Goal: Transaction & Acquisition: Purchase product/service

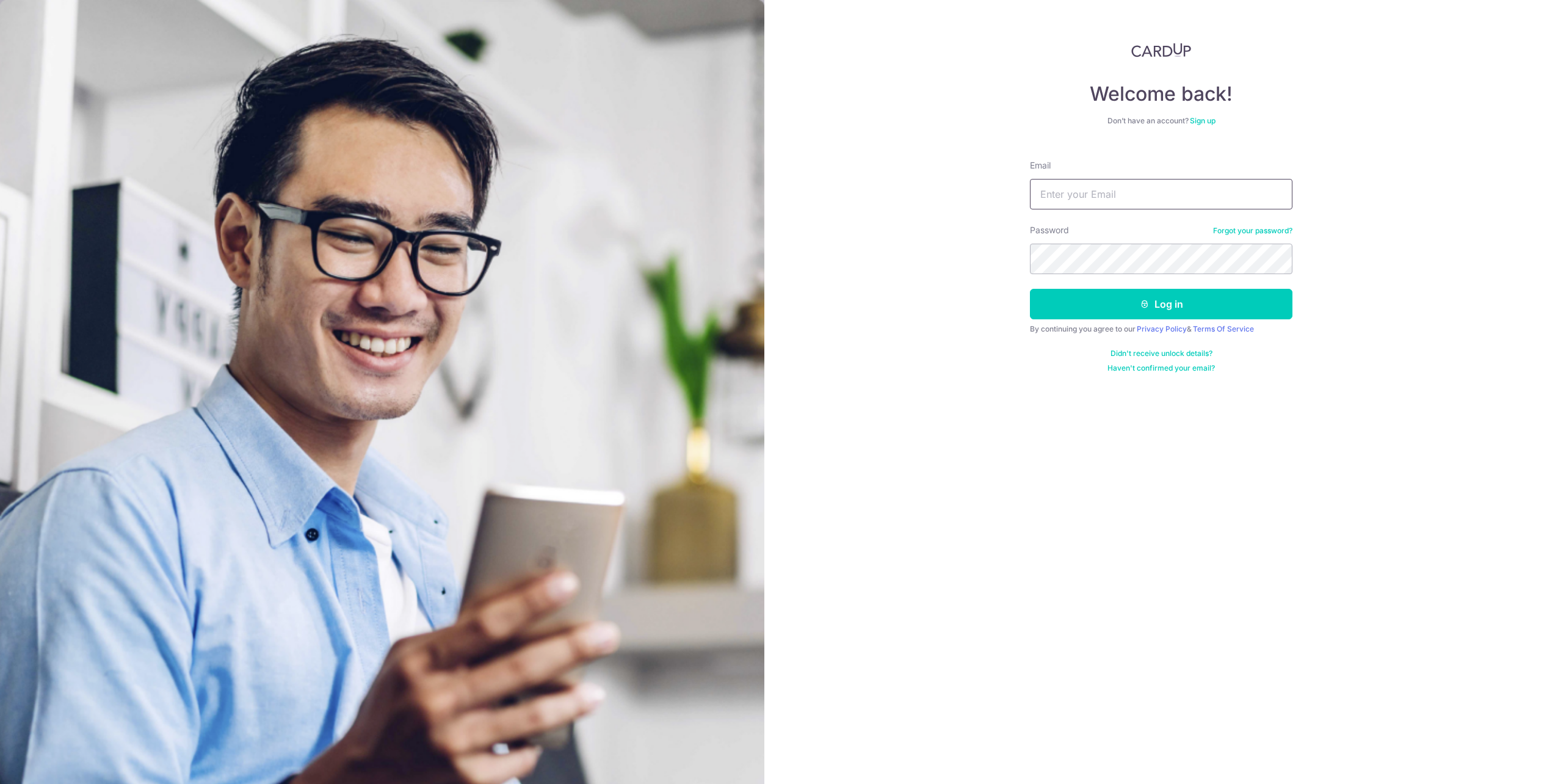
click at [1098, 198] on input "Email" at bounding box center [1161, 194] width 263 height 30
click at [1098, 198] on input "ganweilian" at bounding box center [1161, 194] width 263 height 30
type input "[EMAIL_ADDRESS][DOMAIN_NAME]"
click at [1030, 288] on button "Log in" at bounding box center [1161, 303] width 263 height 30
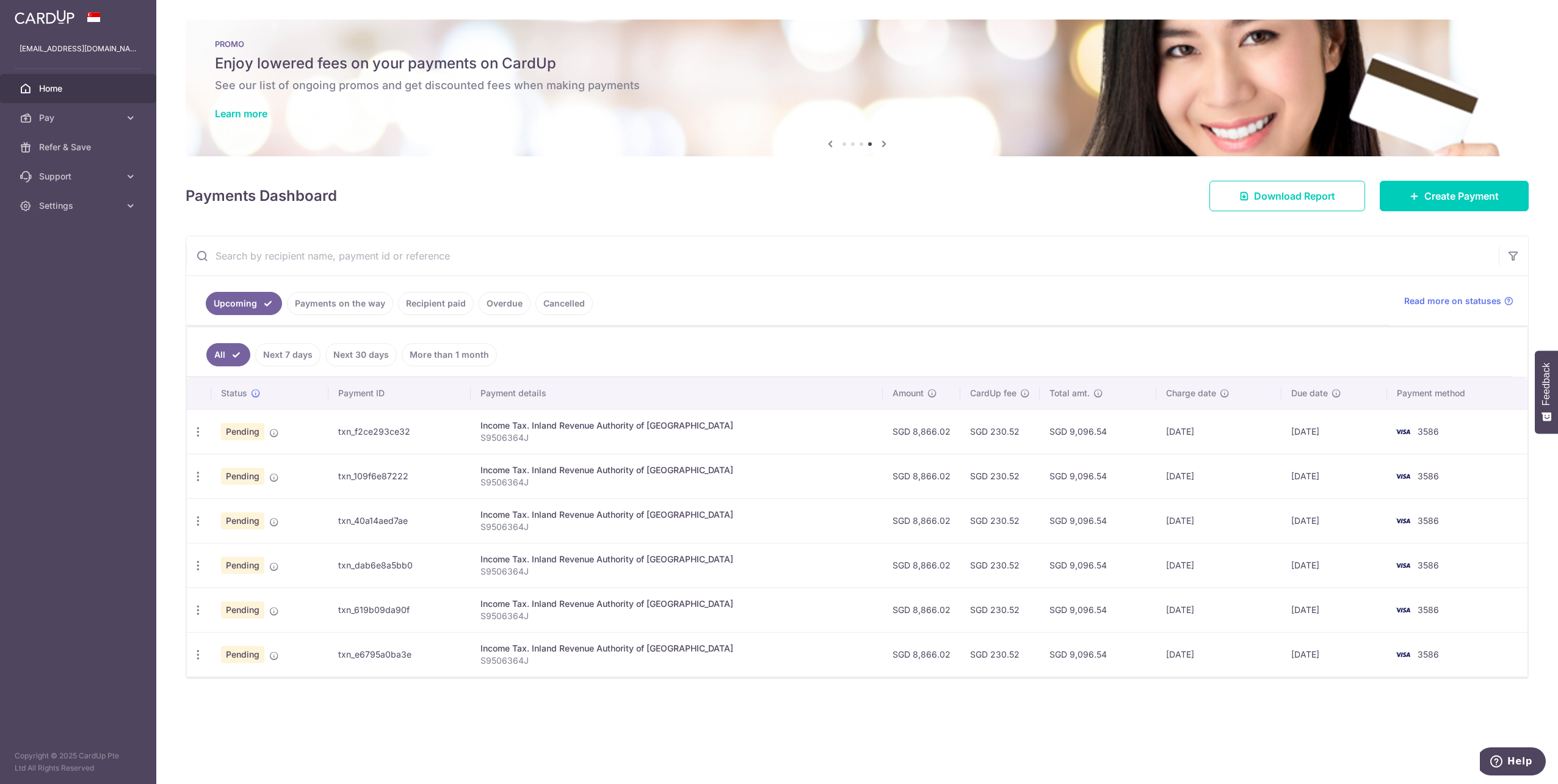
click at [106, 116] on span "Pay" at bounding box center [79, 118] width 81 height 13
click at [94, 149] on span "Payments" at bounding box center [79, 147] width 81 height 13
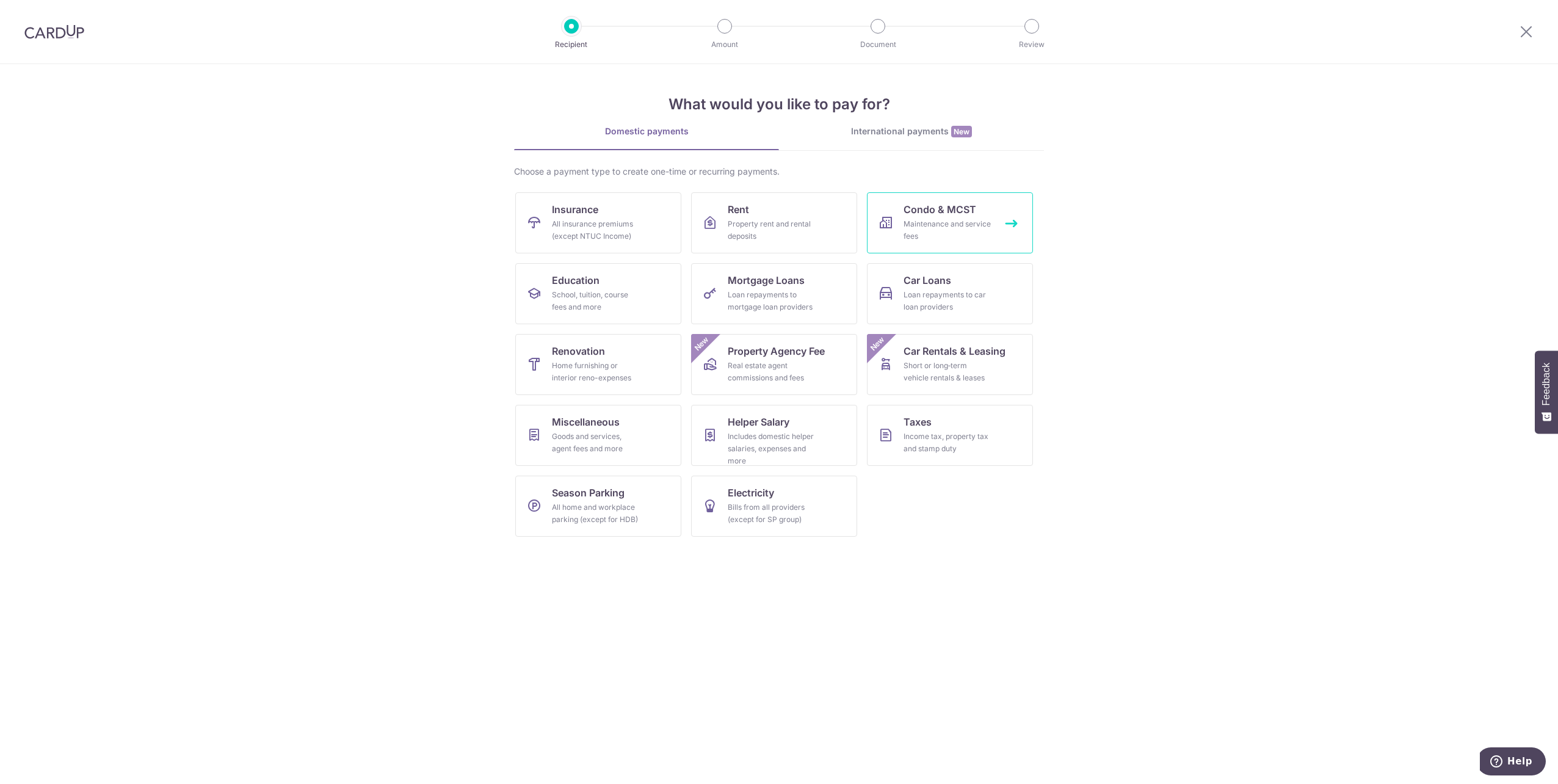
click at [933, 218] on div "Maintenance and service fees" at bounding box center [947, 230] width 88 height 24
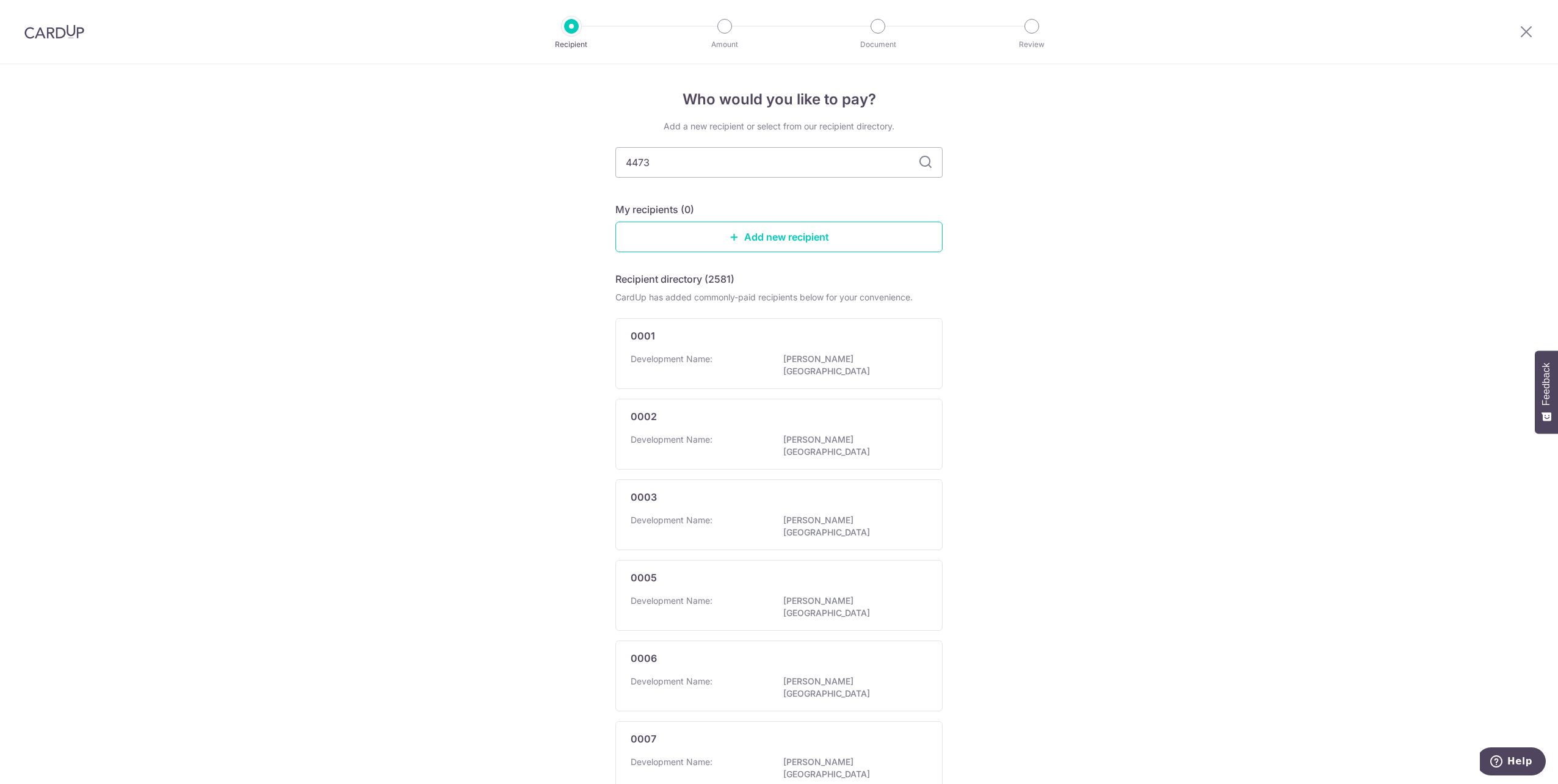
type input "4473"
click at [1034, 269] on div "Who would you like to pay? Add a new recipient or select from our recipient dir…" at bounding box center [779, 649] width 1558 height 1169
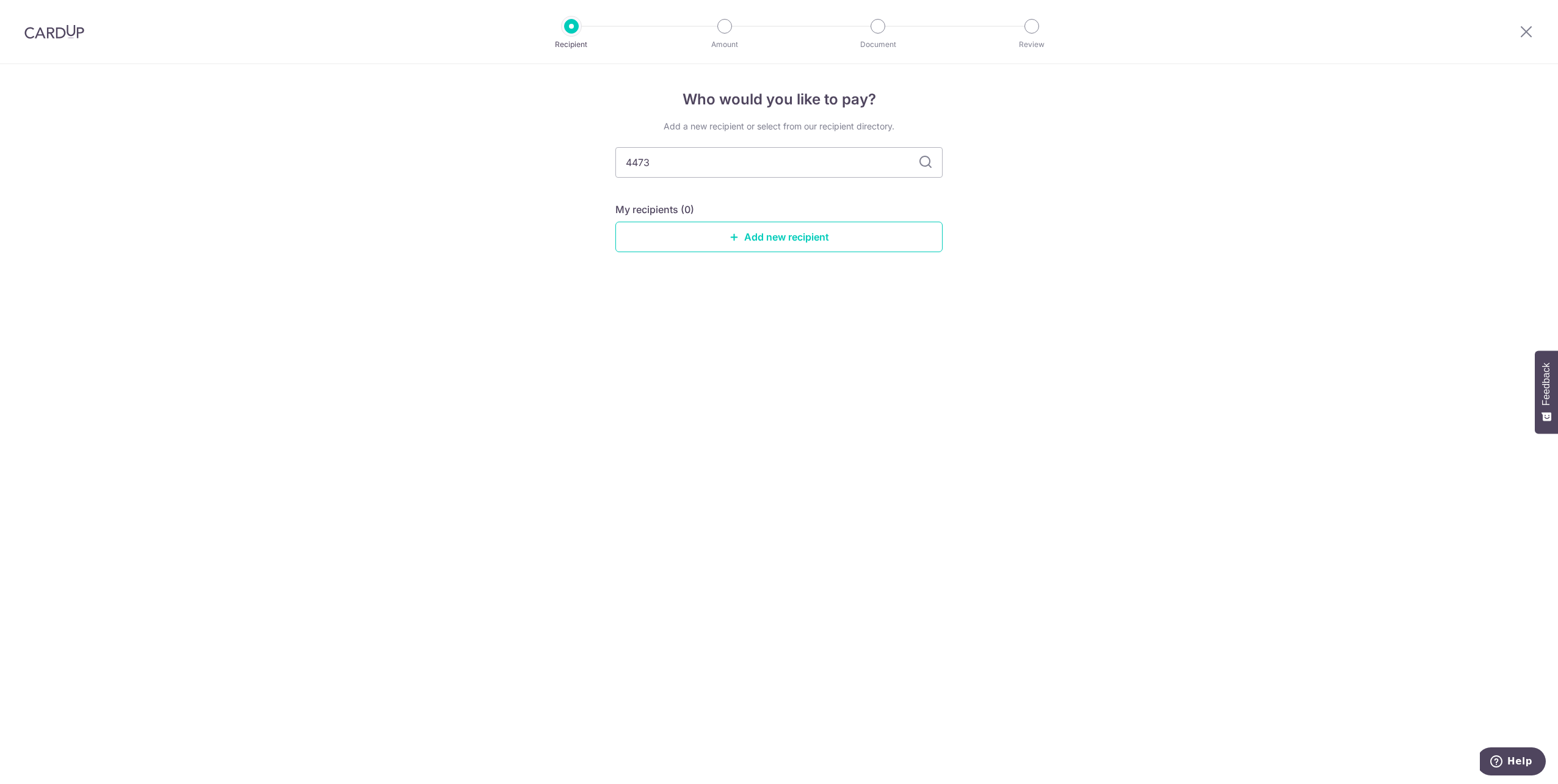
click at [851, 154] on input "4473" at bounding box center [779, 162] width 328 height 30
type input "4"
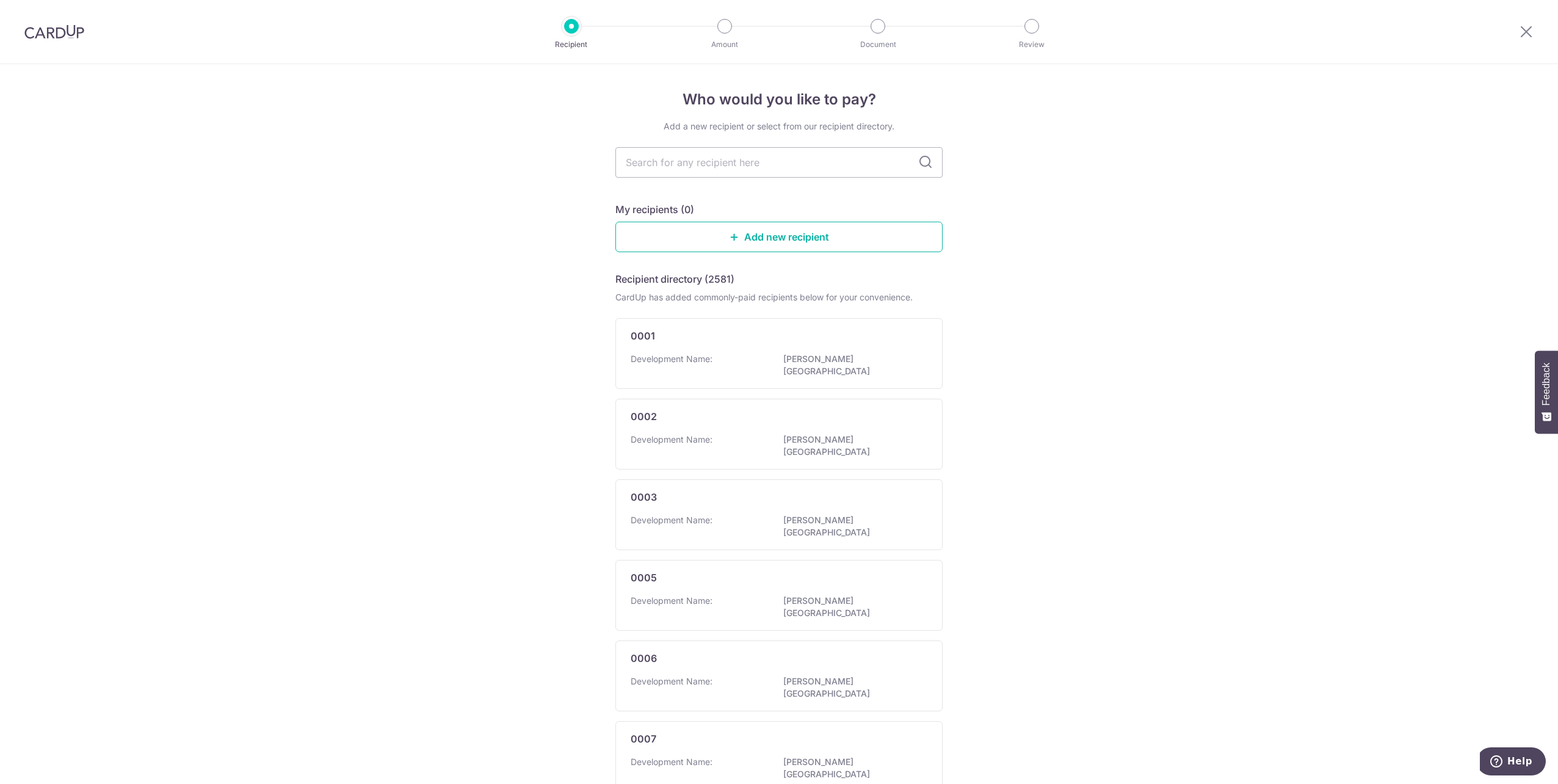
click at [888, 240] on link "Add new recipient" at bounding box center [779, 236] width 328 height 30
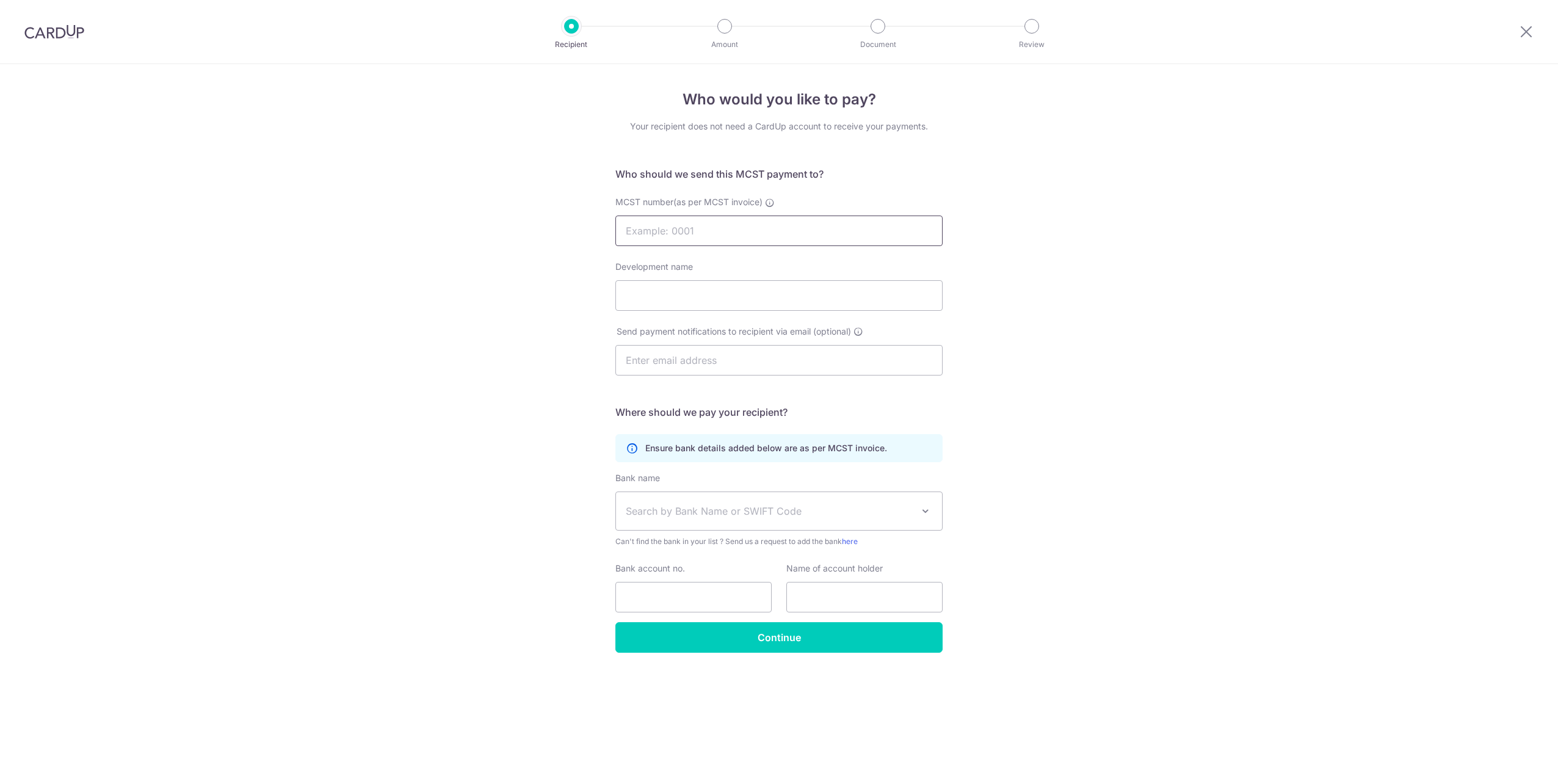
click at [861, 234] on input "MCST number(as per MCST invoice)" at bounding box center [779, 231] width 328 height 30
type input "4473"
click at [994, 294] on div "Who would you like to pay? Your recipient does not need a CardUp account to rec…" at bounding box center [779, 424] width 1558 height 720
click at [865, 282] on input "Development name" at bounding box center [779, 295] width 328 height 30
click at [833, 370] on input "text" at bounding box center [779, 360] width 328 height 30
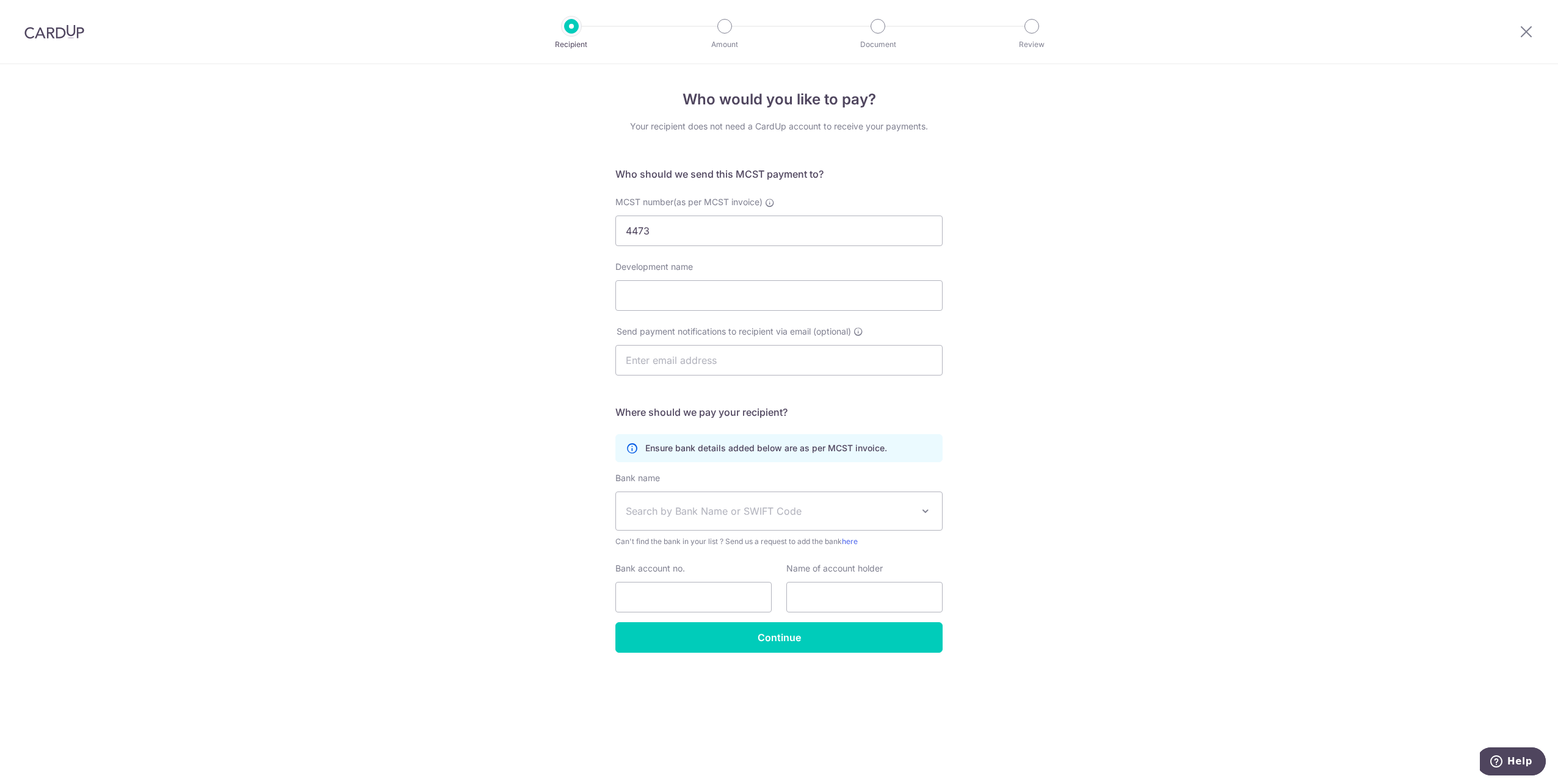
click at [1087, 349] on div "Who would you like to pay? Your recipient does not need a CardUp account to rec…" at bounding box center [779, 424] width 1558 height 720
click at [868, 511] on span "Search by Bank Name or SWIFT Code" at bounding box center [768, 510] width 287 height 15
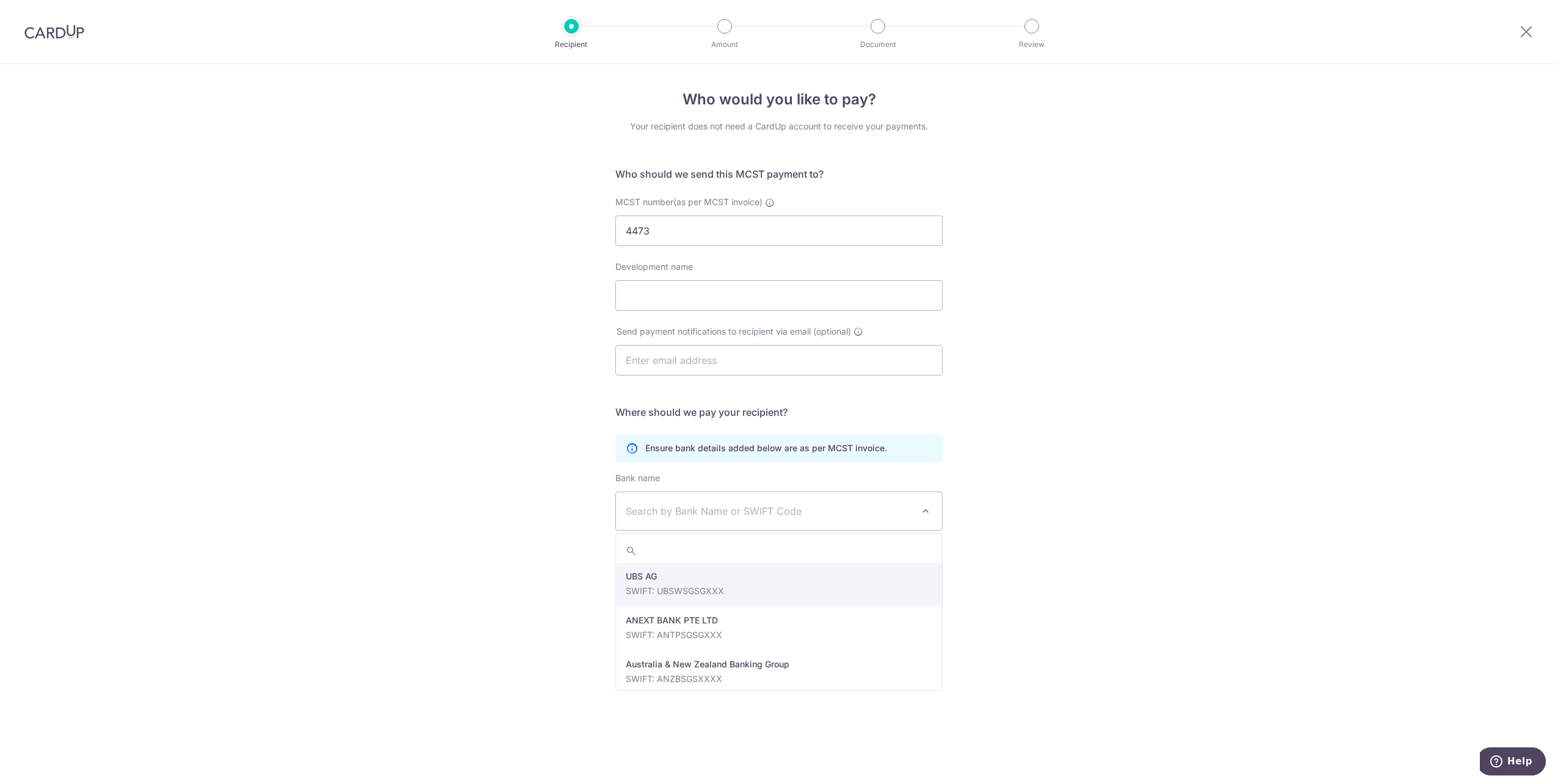
click at [1060, 456] on div "Who would you like to pay? Your recipient does not need a CardUp account to rec…" at bounding box center [779, 424] width 1558 height 720
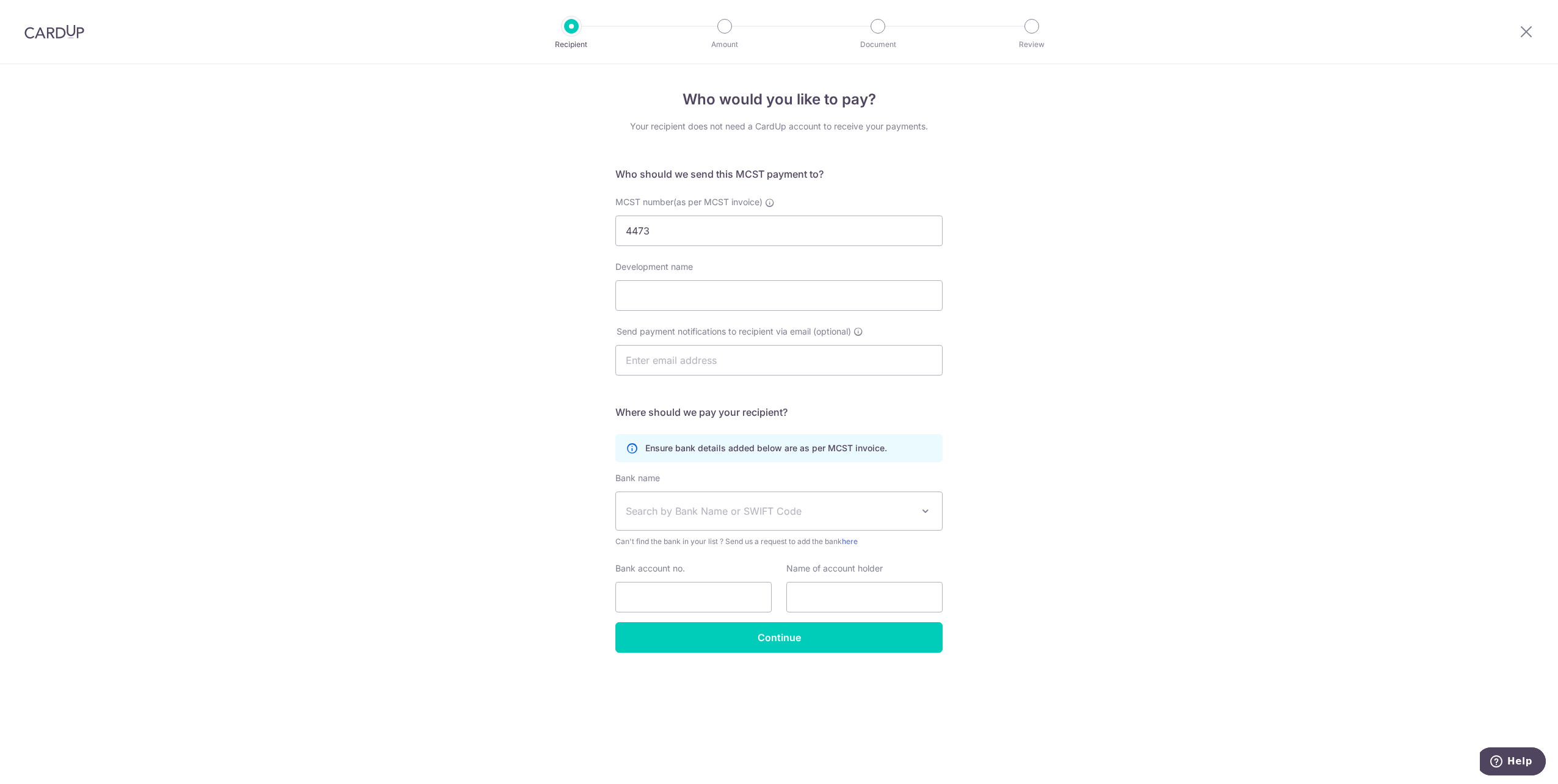
click at [832, 546] on span "Can't find the bank in your list ? Send us a request to add the bank here" at bounding box center [779, 542] width 328 height 13
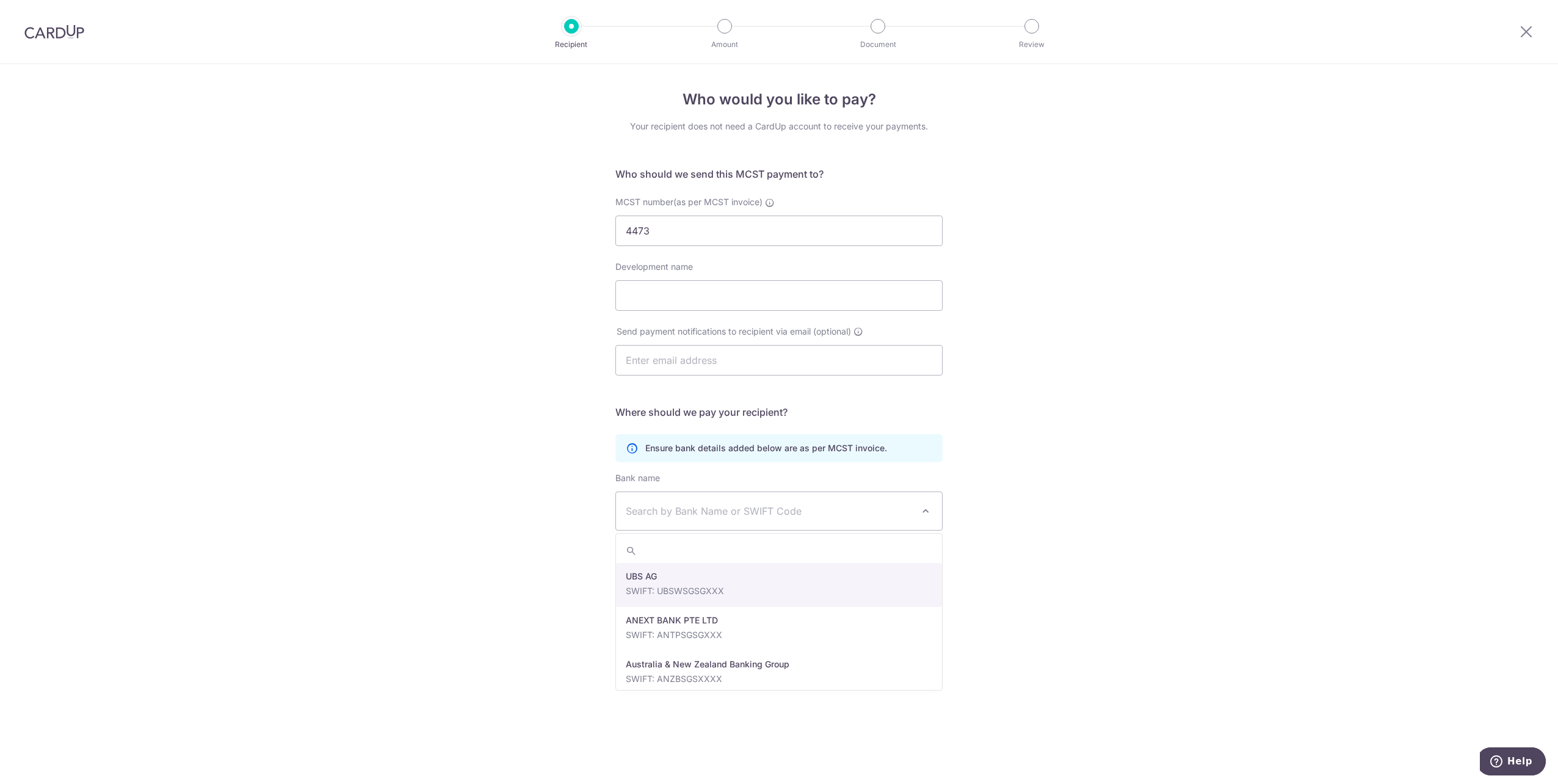
click at [869, 511] on span "Search by Bank Name or SWIFT Code" at bounding box center [768, 510] width 287 height 15
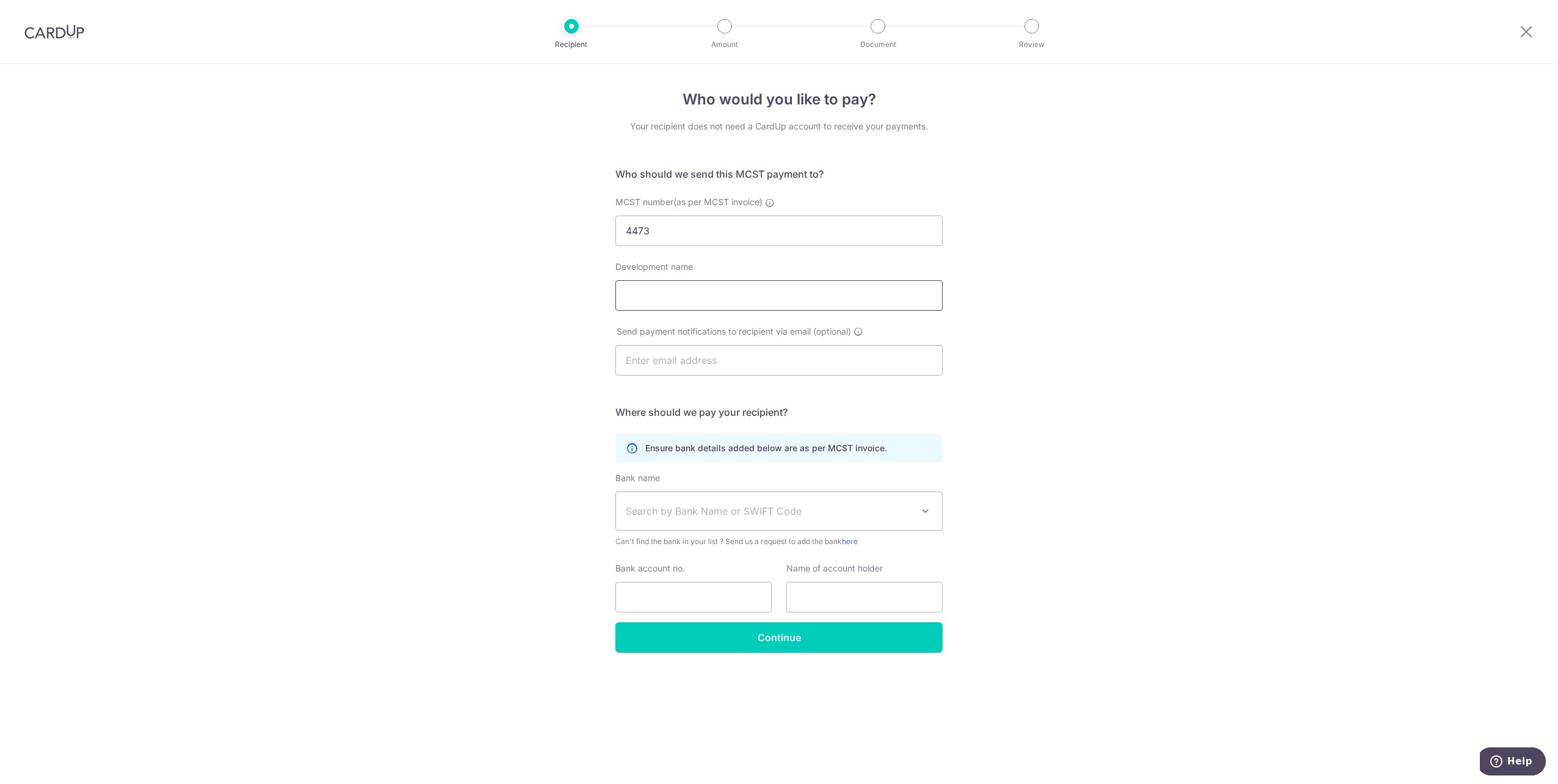
click at [868, 306] on input "Development name" at bounding box center [779, 295] width 328 height 30
click at [863, 308] on input "Development name" at bounding box center [779, 295] width 328 height 30
click at [854, 359] on input "text" at bounding box center [779, 360] width 328 height 30
type input "ganweiliang@gmail.com"
type input "Gan Wei Liang"
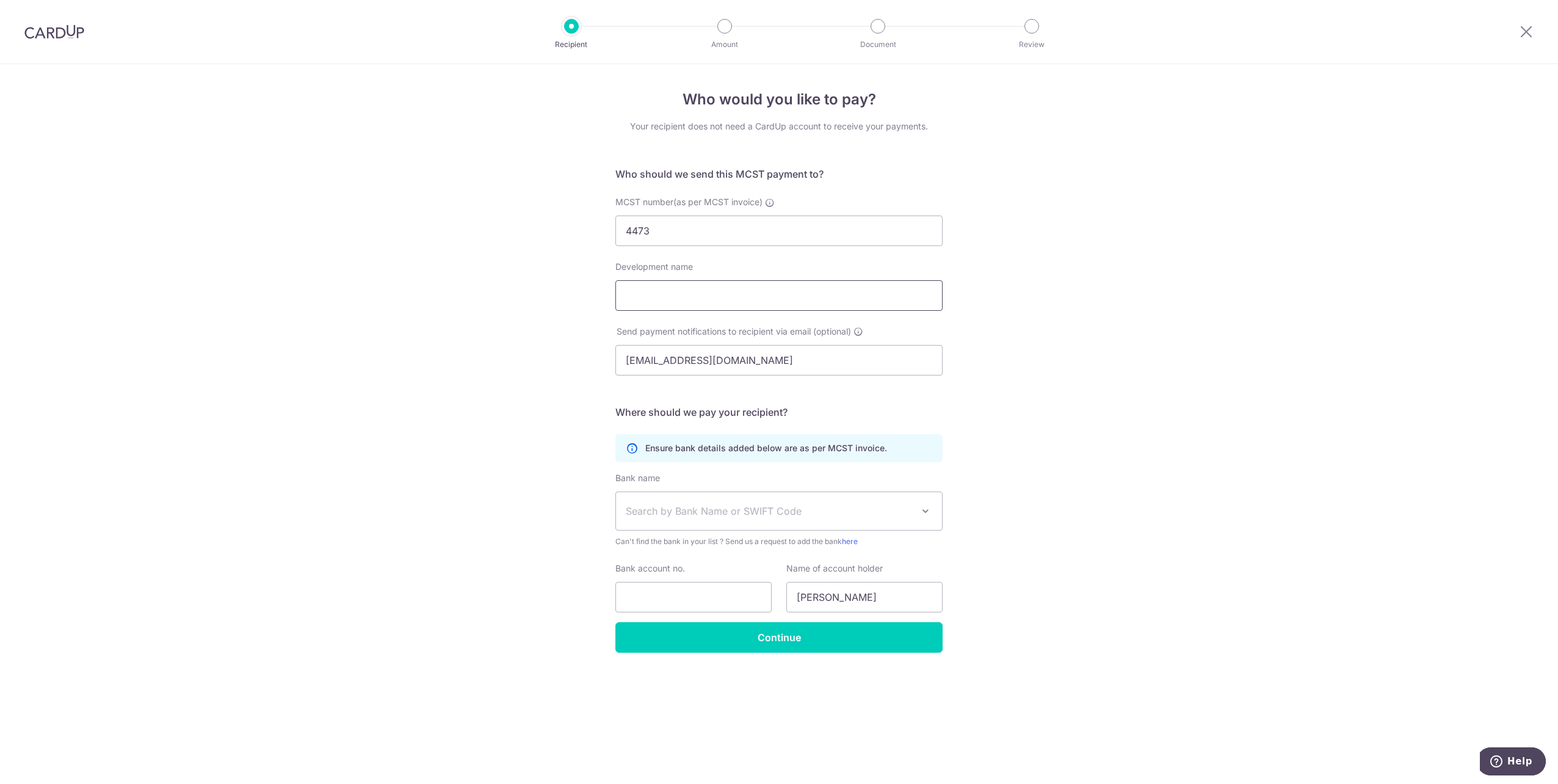
click at [786, 287] on input "Development name" at bounding box center [779, 295] width 328 height 30
type input "Hillsta"
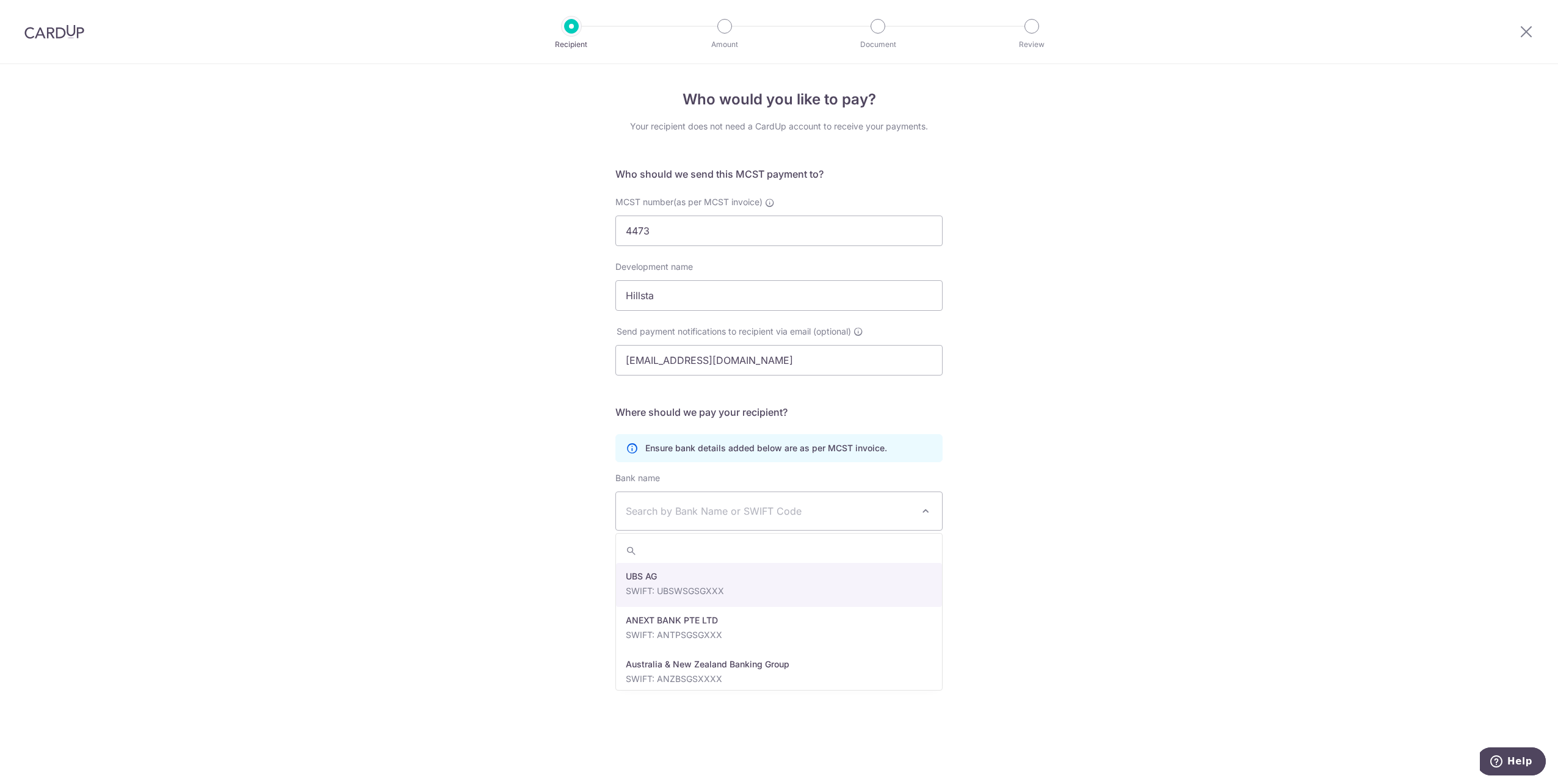
click at [865, 510] on span "Search by Bank Name or SWIFT Code" at bounding box center [768, 510] width 287 height 15
type input "dbs"
select select "6"
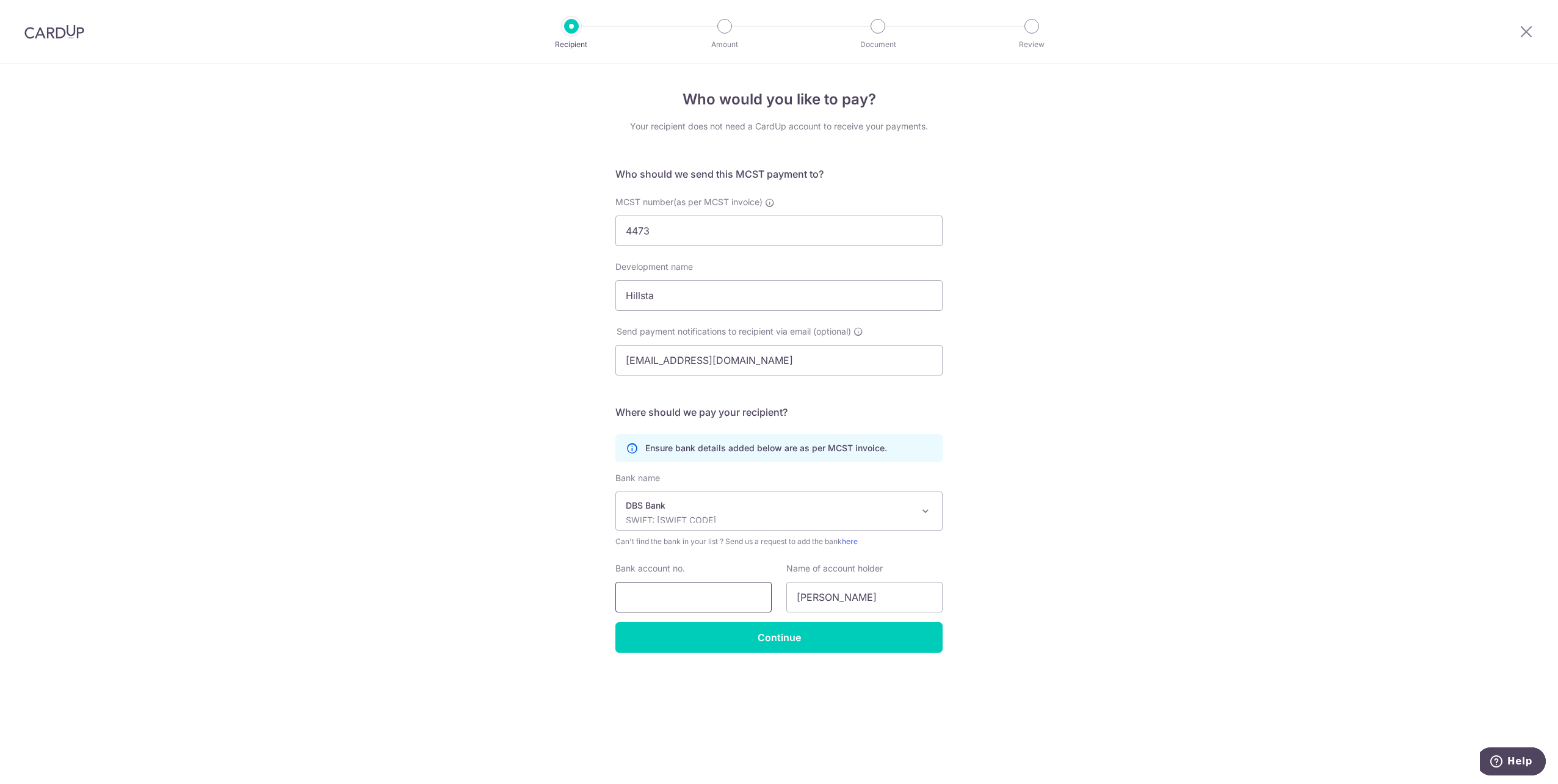
click at [722, 594] on input "Bank account no." at bounding box center [693, 596] width 156 height 30
click at [873, 600] on input "Gan Wei Liang" at bounding box center [865, 596] width 156 height 30
click at [1183, 528] on div "Who would you like to pay? Your recipient does not need a CardUp account to rec…" at bounding box center [779, 424] width 1558 height 720
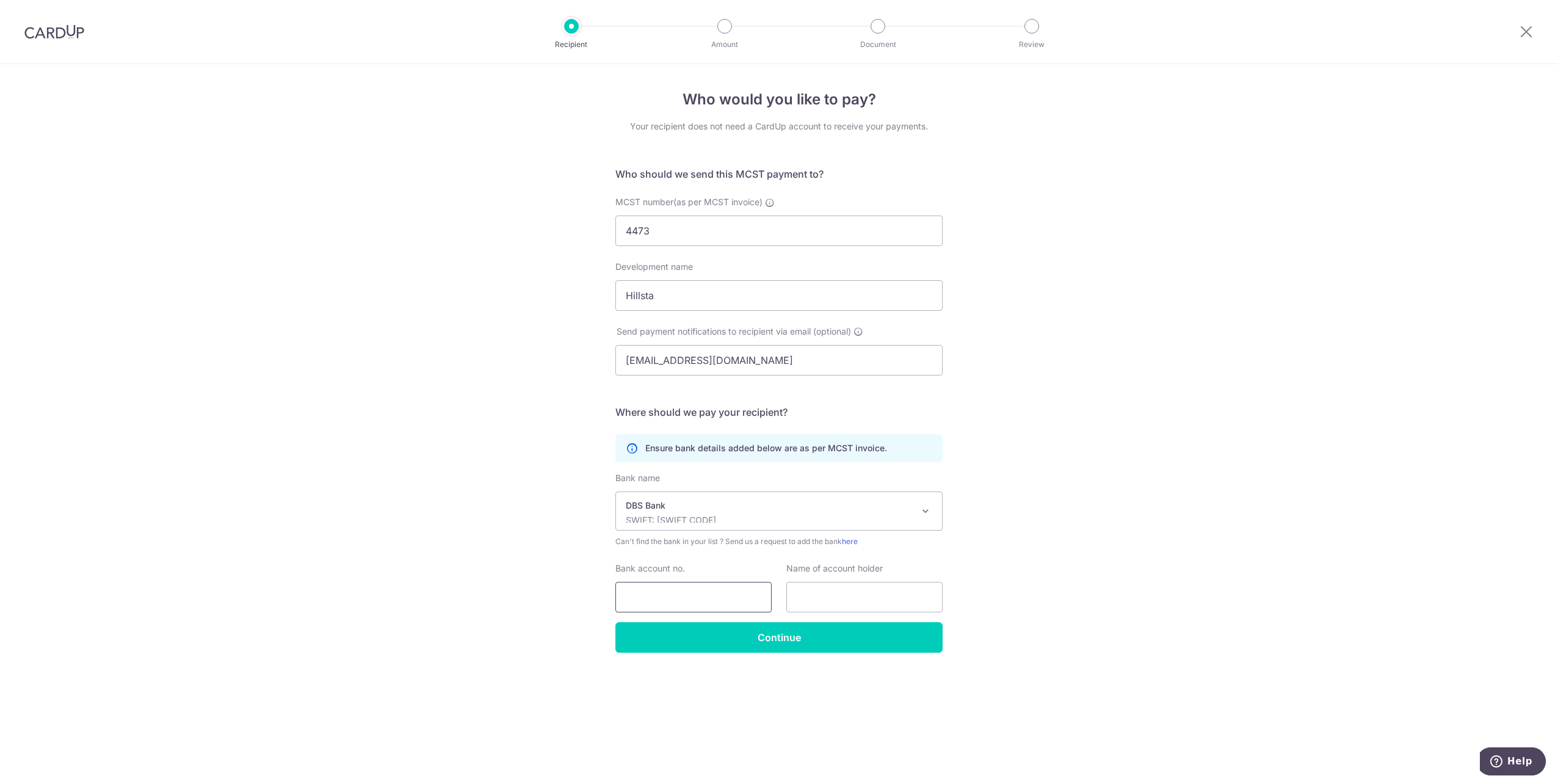
click at [679, 592] on input "Bank account no." at bounding box center [693, 596] width 156 height 30
type input "0039455640"
click at [1291, 531] on div "Who would you like to pay? Your recipient does not need a CardUp account to rec…" at bounding box center [779, 424] width 1558 height 720
click at [883, 631] on input "Continue" at bounding box center [779, 637] width 328 height 30
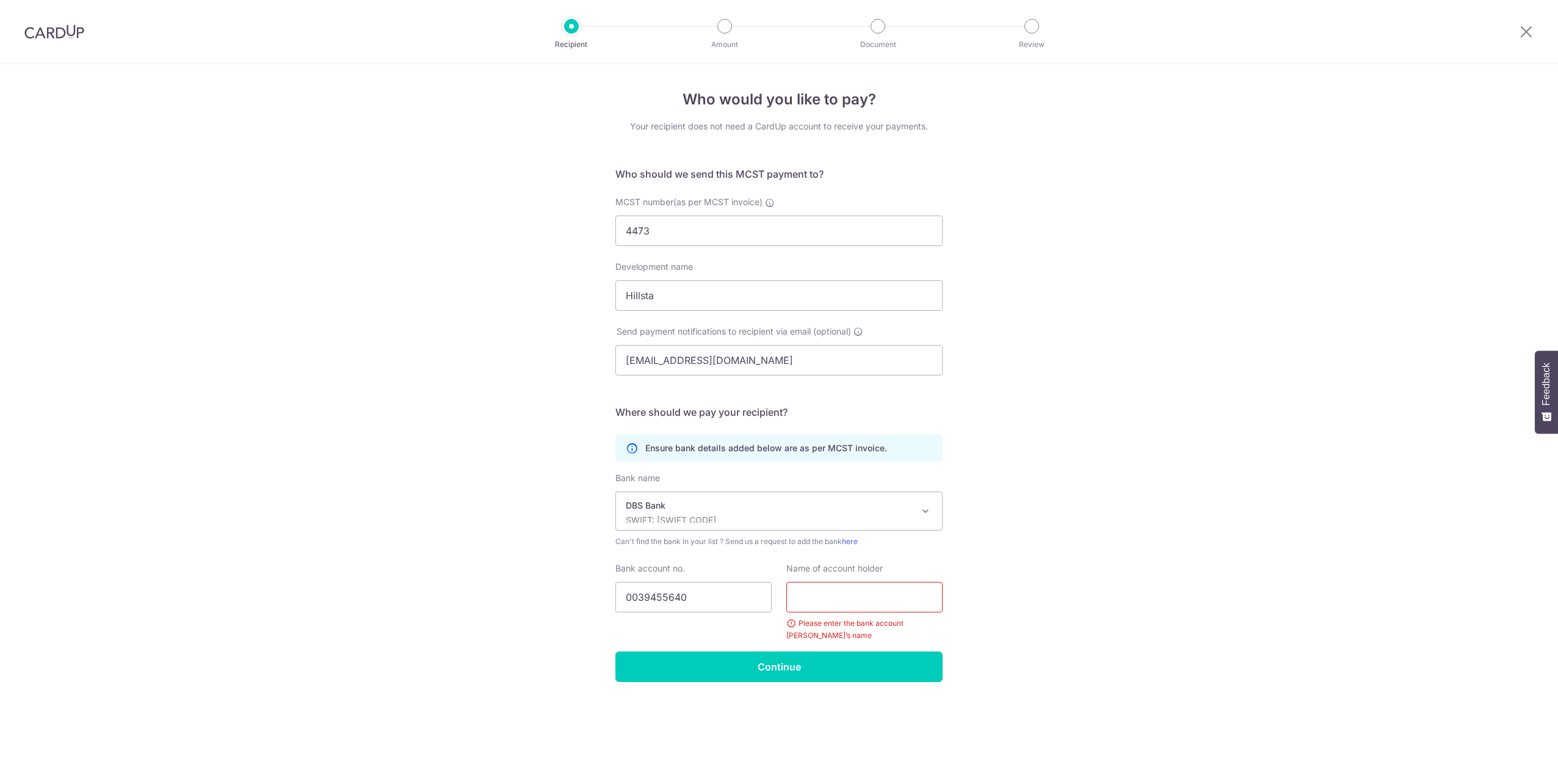
click at [895, 597] on input "text" at bounding box center [865, 596] width 156 height 30
click at [1298, 685] on div "Who would you like to pay? Your recipient does not need a CardUp account to rec…" at bounding box center [779, 424] width 1558 height 720
click at [635, 448] on icon at bounding box center [632, 448] width 13 height 13
click at [631, 446] on icon at bounding box center [632, 448] width 13 height 13
click at [1128, 471] on div "Who would you like to pay? Your recipient does not need a CardUp account to rec…" at bounding box center [779, 424] width 1558 height 720
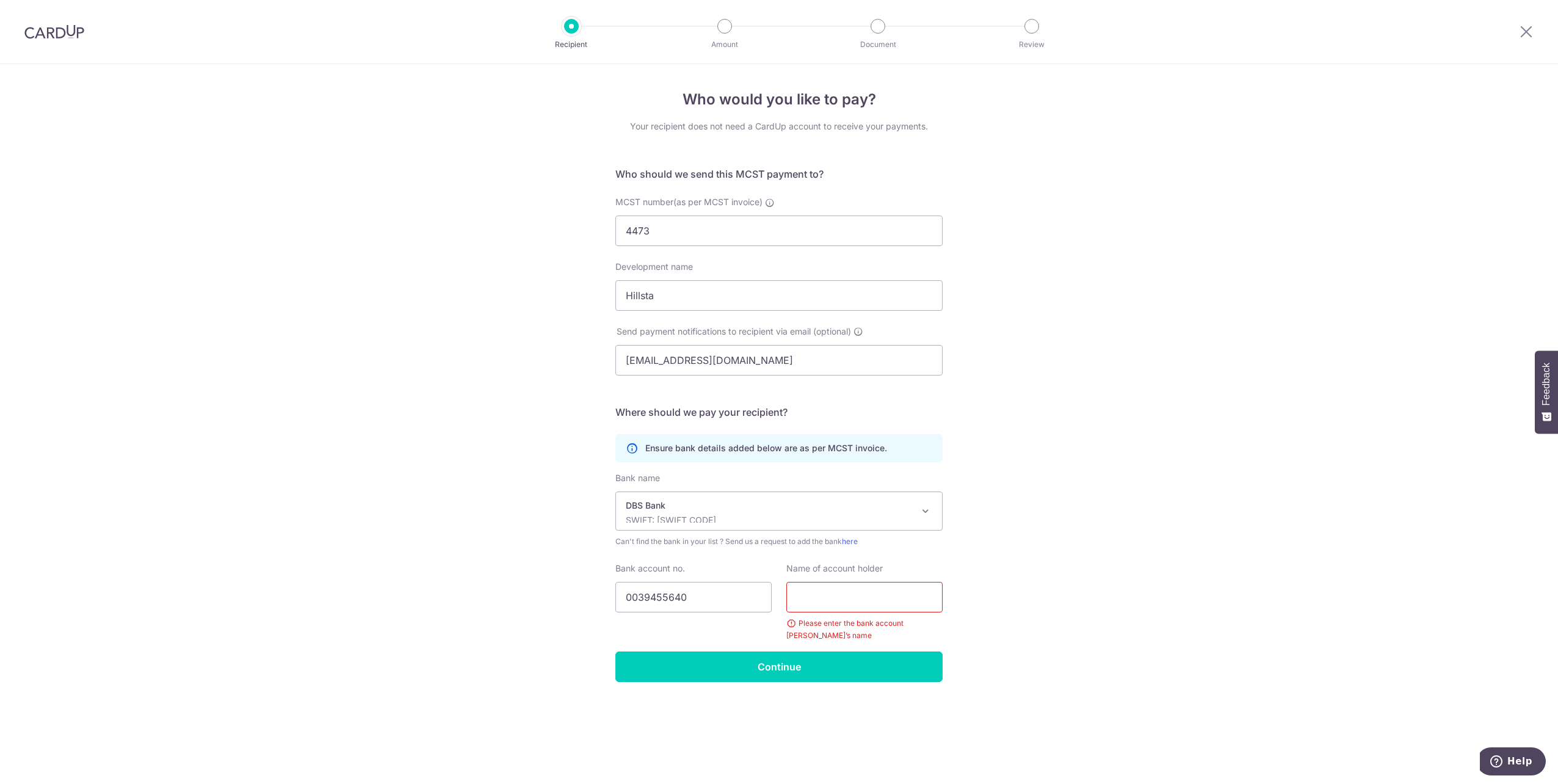
click at [916, 606] on input "text" at bounding box center [865, 596] width 156 height 30
click at [1124, 476] on div "Who would you like to pay? Your recipient does not need a CardUp account to rec…" at bounding box center [779, 424] width 1558 height 720
click at [921, 517] on span at bounding box center [925, 510] width 15 height 15
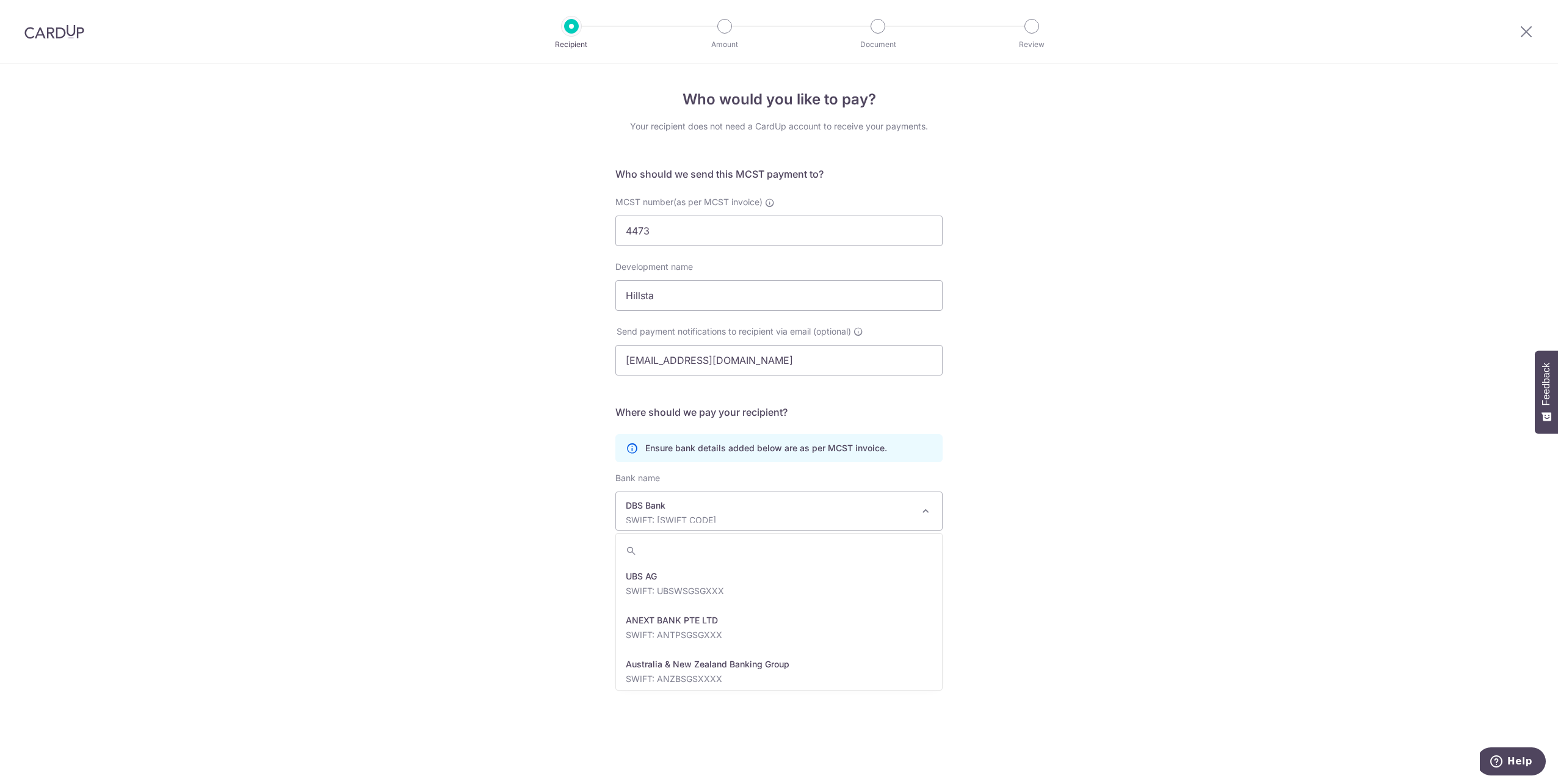
scroll to position [1011, 0]
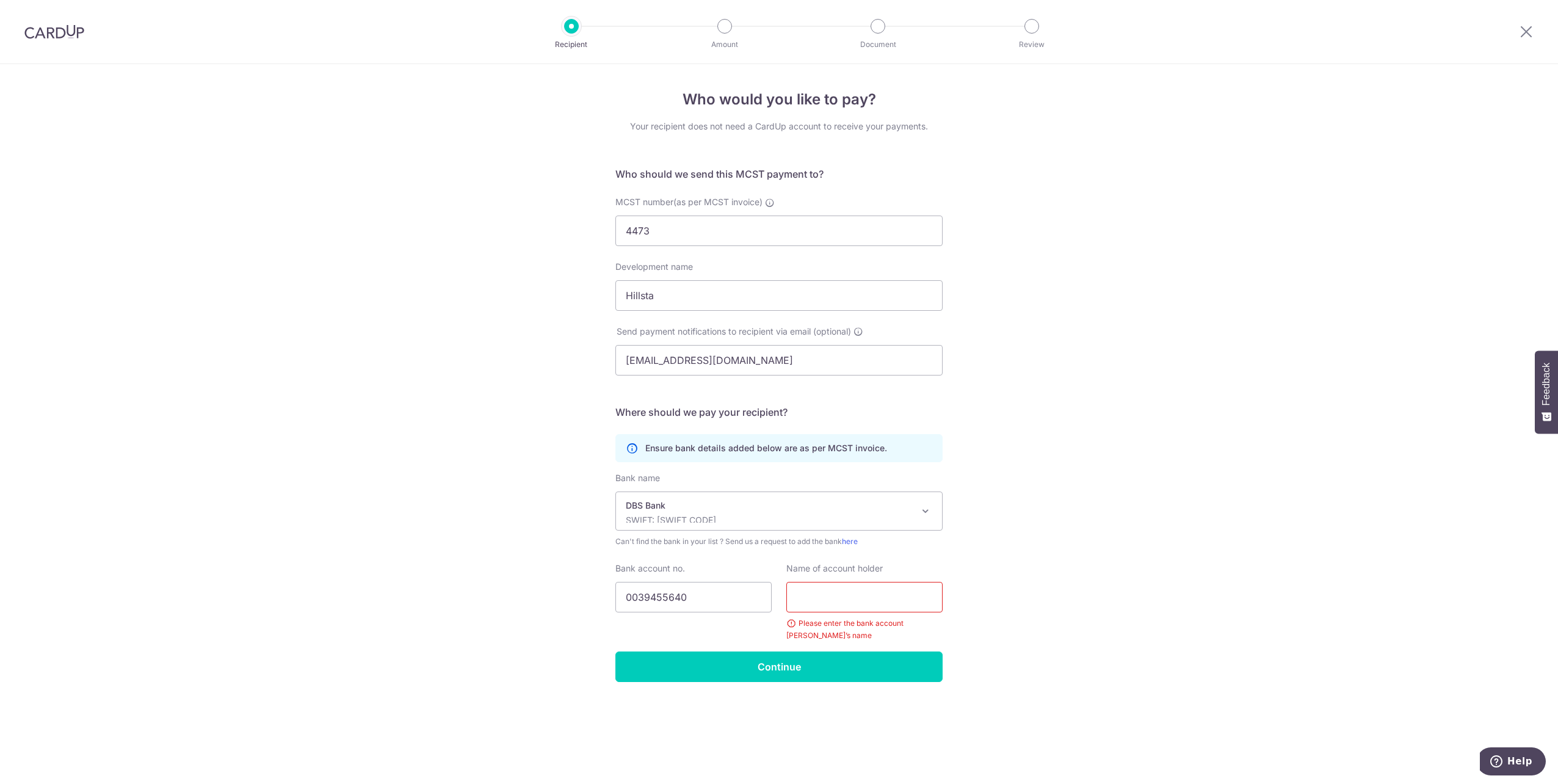
click at [1117, 514] on div "Who would you like to pay? Your recipient does not need a CardUp account to rec…" at bounding box center [779, 424] width 1558 height 720
click at [1066, 335] on div "Who would you like to pay? Your recipient does not need a CardUp account to rec…" at bounding box center [779, 424] width 1558 height 720
click at [1130, 310] on div "Who would you like to pay? Your recipient does not need a CardUp account to rec…" at bounding box center [779, 424] width 1558 height 720
type input "Hillsta"
click at [893, 606] on input "text" at bounding box center [865, 596] width 156 height 30
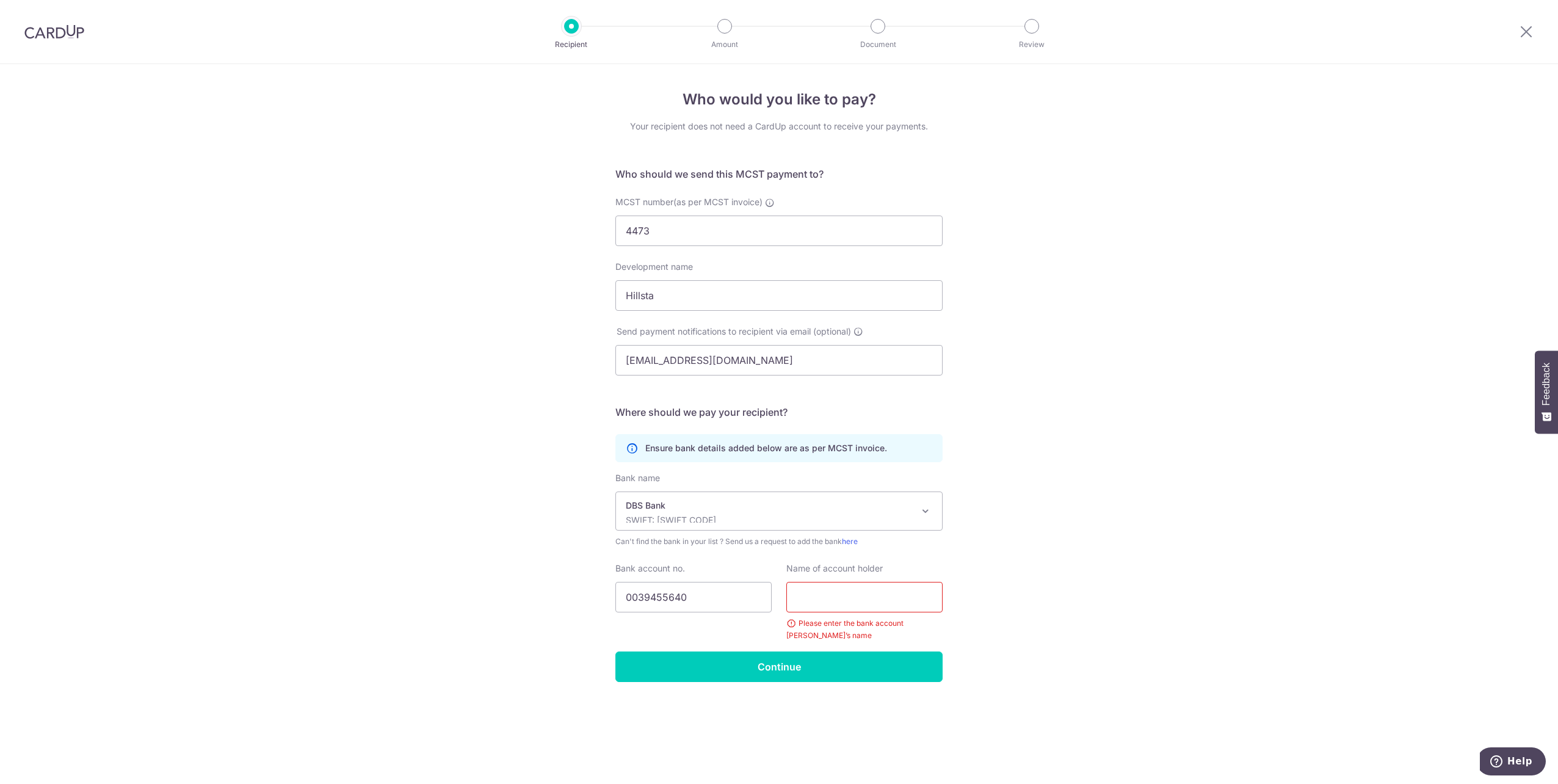
click at [1015, 560] on div "Who would you like to pay? Your recipient does not need a CardUp account to rec…" at bounding box center [779, 424] width 1558 height 720
click at [899, 603] on input "text" at bounding box center [865, 596] width 156 height 30
click at [1094, 556] on div "Who would you like to pay? Your recipient does not need a CardUp account to rec…" at bounding box center [779, 424] width 1558 height 720
click at [851, 592] on input "text" at bounding box center [865, 596] width 156 height 30
click at [793, 628] on div "Please enter the bank account holder’s name" at bounding box center [865, 628] width 156 height 24
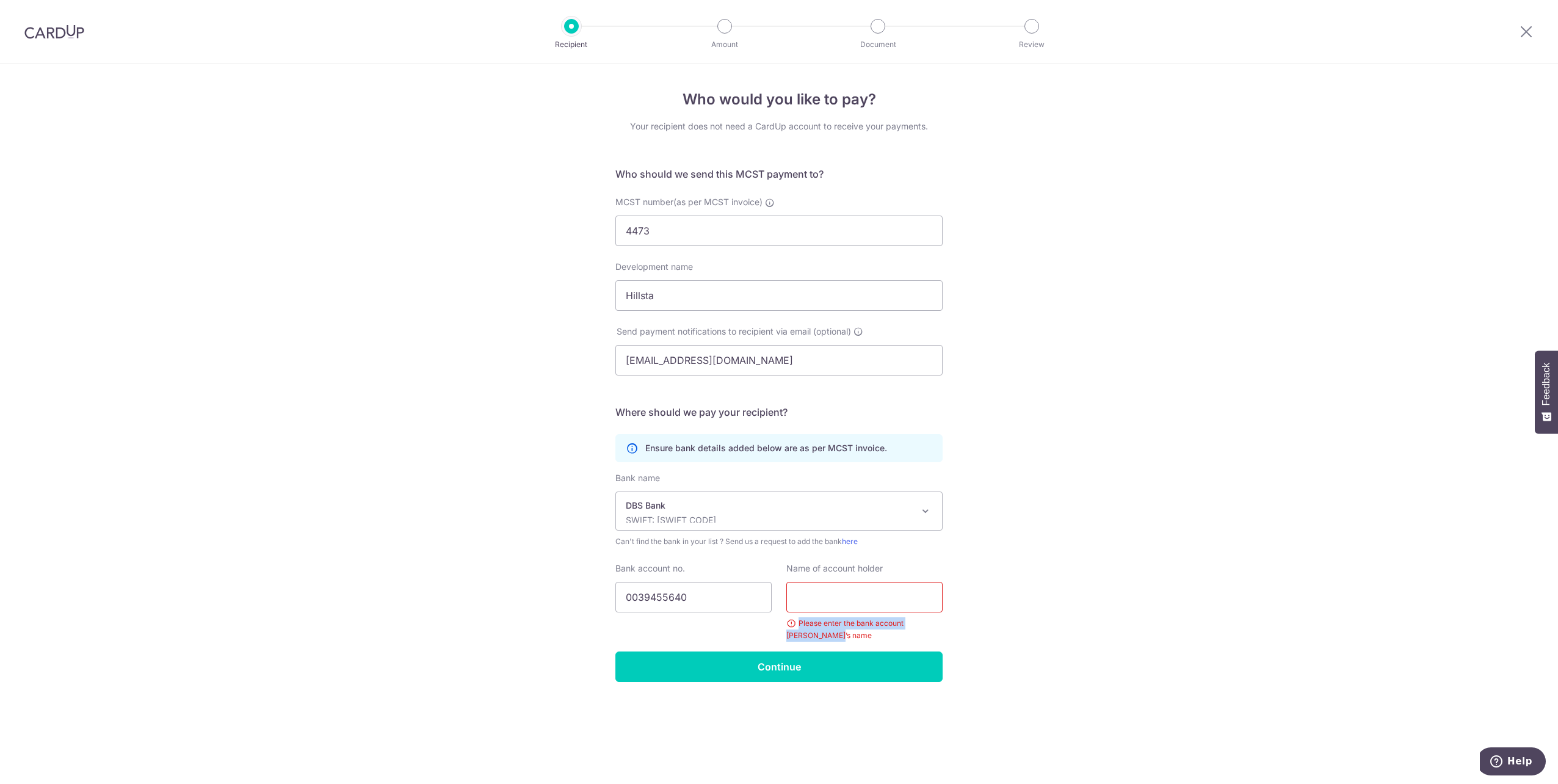
drag, startPoint x: 795, startPoint y: 625, endPoint x: 818, endPoint y: 632, distance: 24.0
click at [818, 632] on div "Please enter the bank account holder’s name" at bounding box center [865, 628] width 156 height 24
drag, startPoint x: 818, startPoint y: 632, endPoint x: 825, endPoint y: 634, distance: 7.3
click at [825, 634] on div "Please enter the bank account holder’s name" at bounding box center [865, 628] width 156 height 24
click at [818, 597] on input "text" at bounding box center [865, 596] width 156 height 30
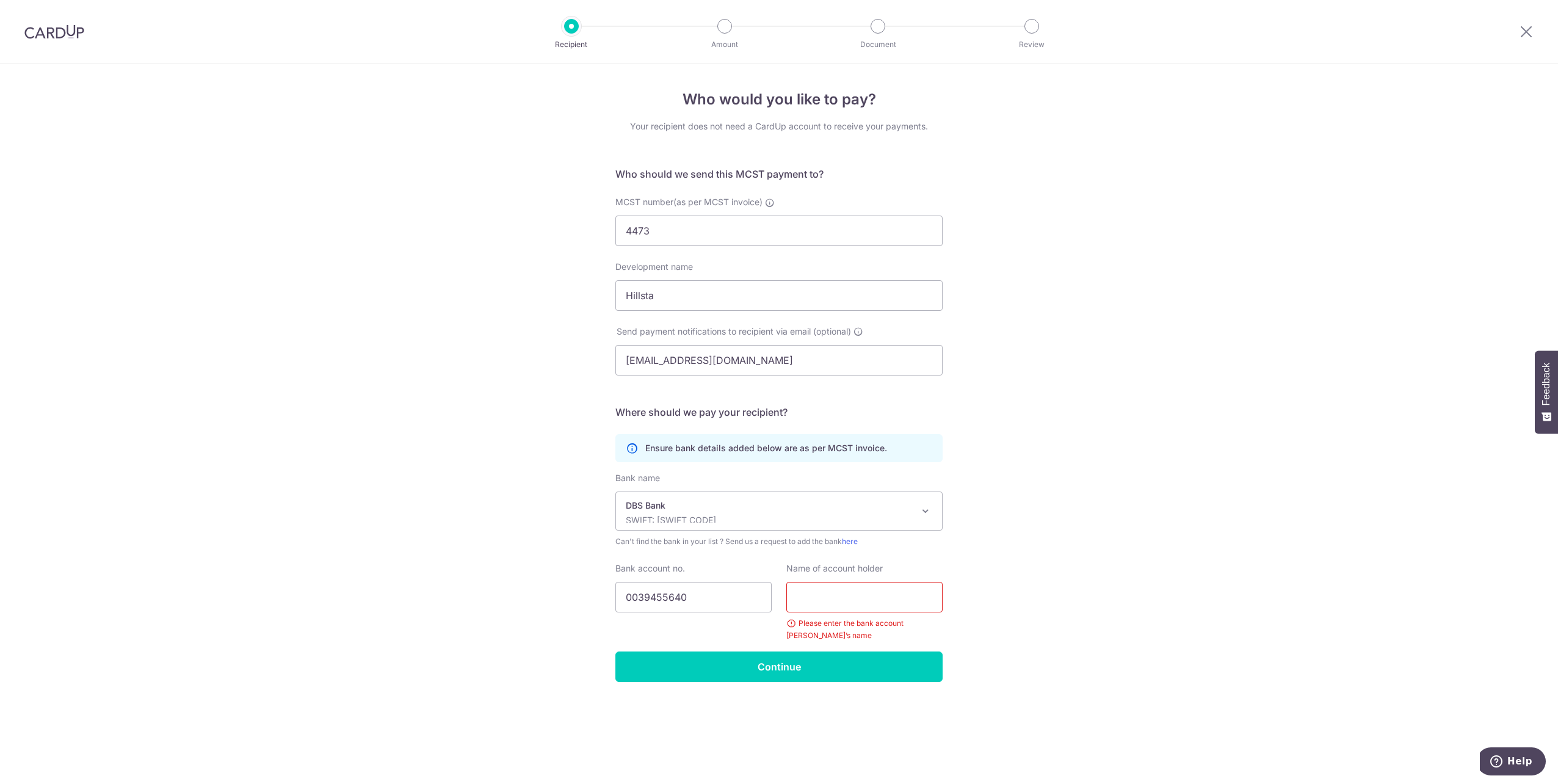
click at [802, 570] on label "Name of account holder" at bounding box center [834, 568] width 96 height 13
click at [811, 603] on input "text" at bounding box center [865, 596] width 156 height 30
click at [787, 571] on label "Name of account holder" at bounding box center [834, 568] width 96 height 13
click at [720, 444] on p "Ensure bank details added below are as per MCST invoice." at bounding box center [765, 448] width 242 height 13
click at [633, 447] on icon at bounding box center [632, 448] width 13 height 13
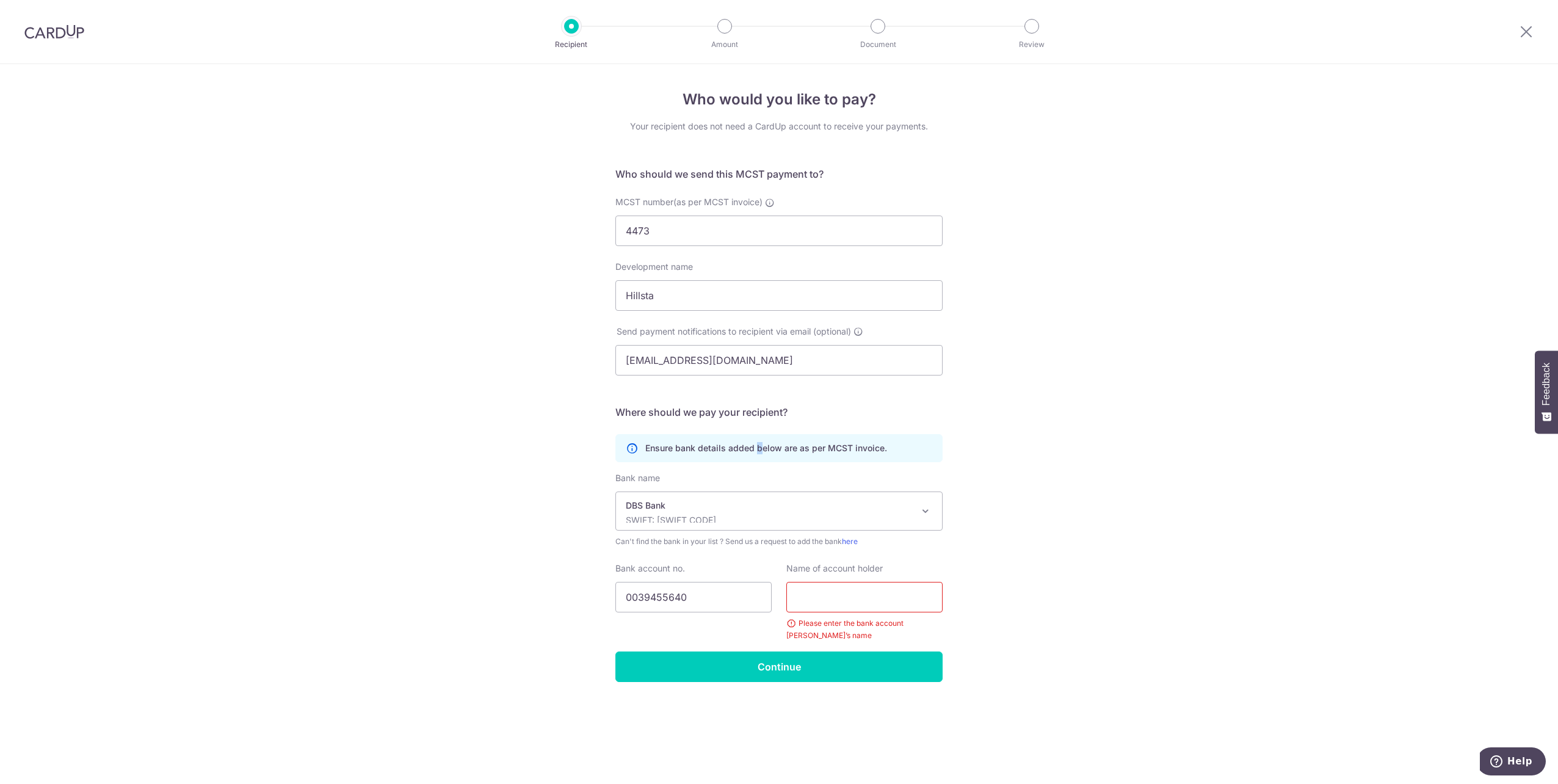
click at [758, 453] on p "Ensure bank details added below are as per MCST invoice." at bounding box center [765, 448] width 242 height 13
click at [840, 601] on input "text" at bounding box center [865, 596] width 156 height 30
click at [1114, 511] on div "Who would you like to pay? Your recipient does not need a CardUp account to rec…" at bounding box center [779, 424] width 1558 height 720
click at [829, 600] on input "text" at bounding box center [865, 596] width 156 height 30
click at [745, 292] on input "Hillsta" at bounding box center [779, 295] width 328 height 30
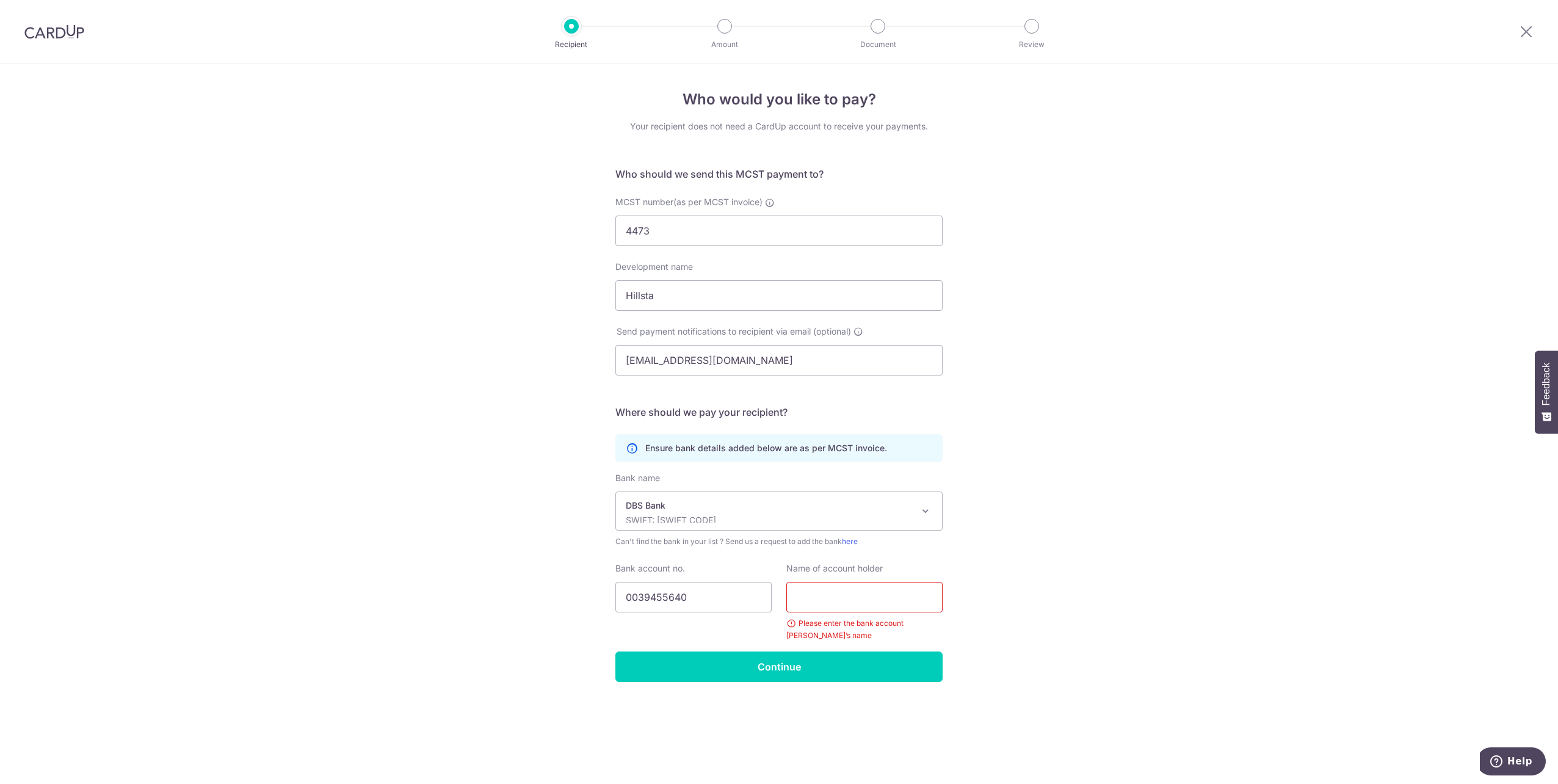
click at [1178, 288] on div "Who would you like to pay? Your recipient does not need a CardUp account to rec…" at bounding box center [779, 424] width 1558 height 720
click at [841, 599] on input "text" at bounding box center [865, 596] width 156 height 30
type input "MCST 4473"
click at [856, 661] on input "Continue" at bounding box center [779, 666] width 328 height 30
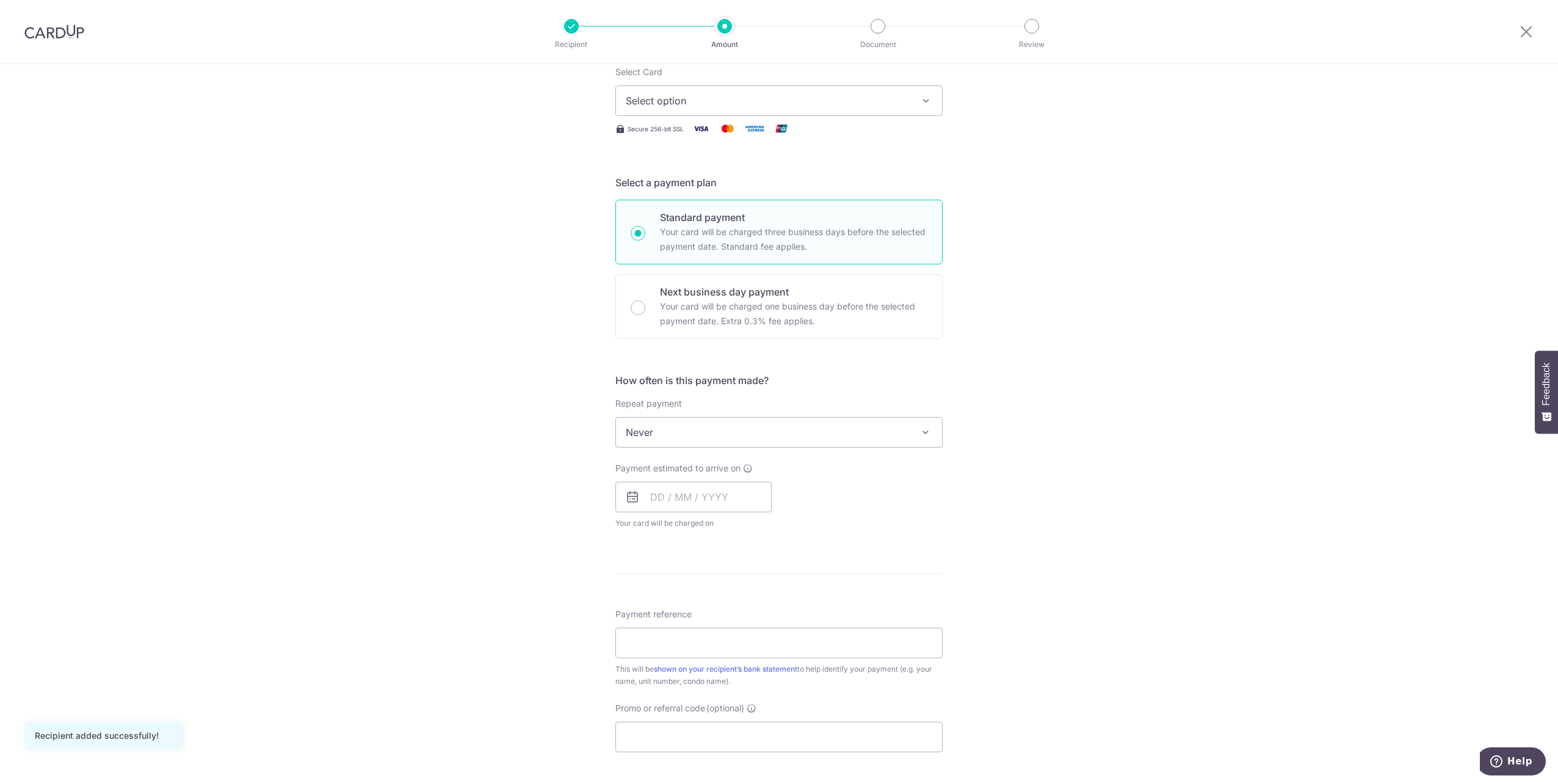
scroll to position [385, 0]
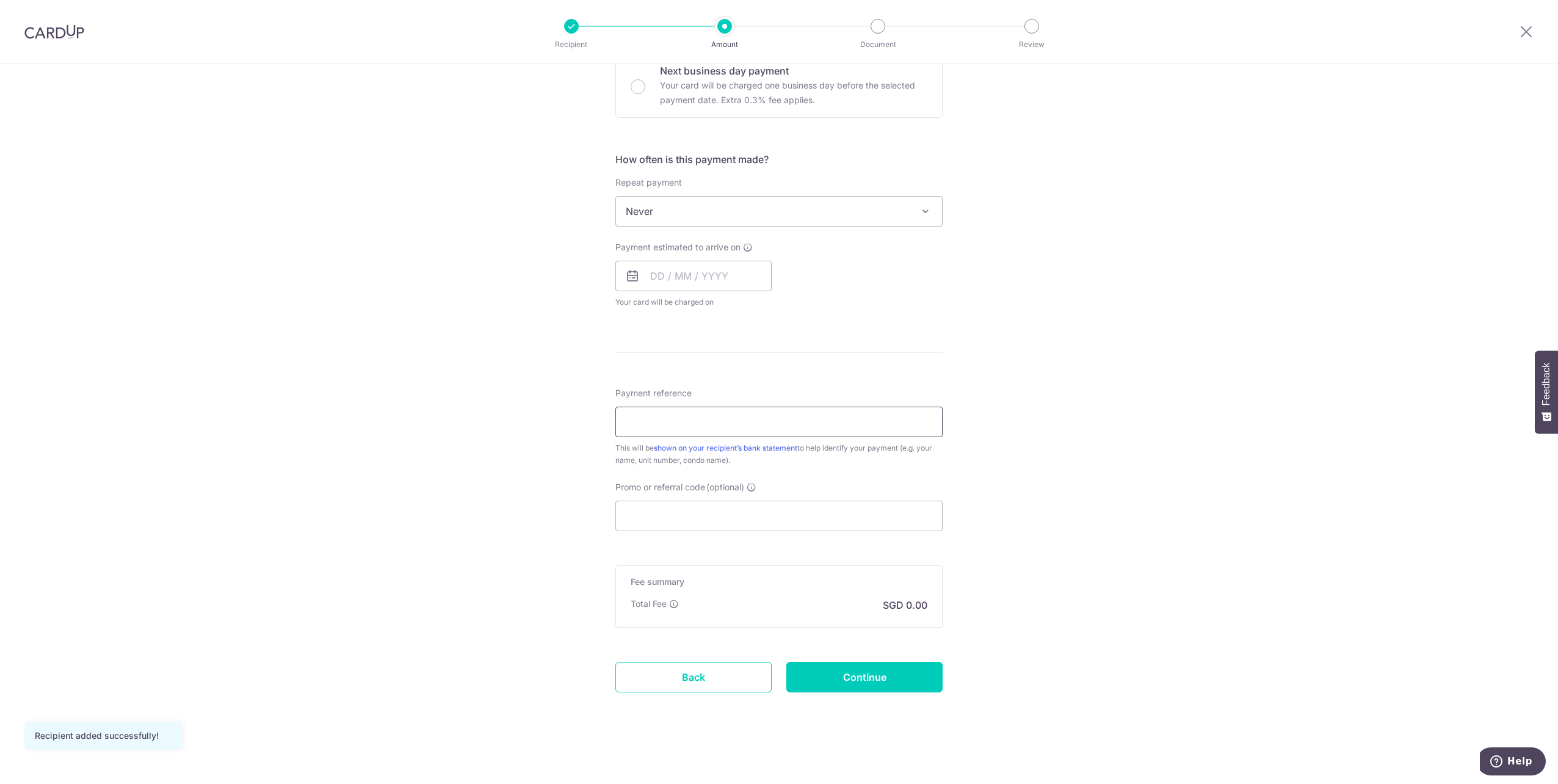
click at [784, 415] on input "Payment reference" at bounding box center [779, 421] width 328 height 30
type input "066-17-01"
click at [1227, 417] on div "Tell us more about your payment Enter payment amount SGD Recipient added succes…" at bounding box center [779, 231] width 1558 height 1104
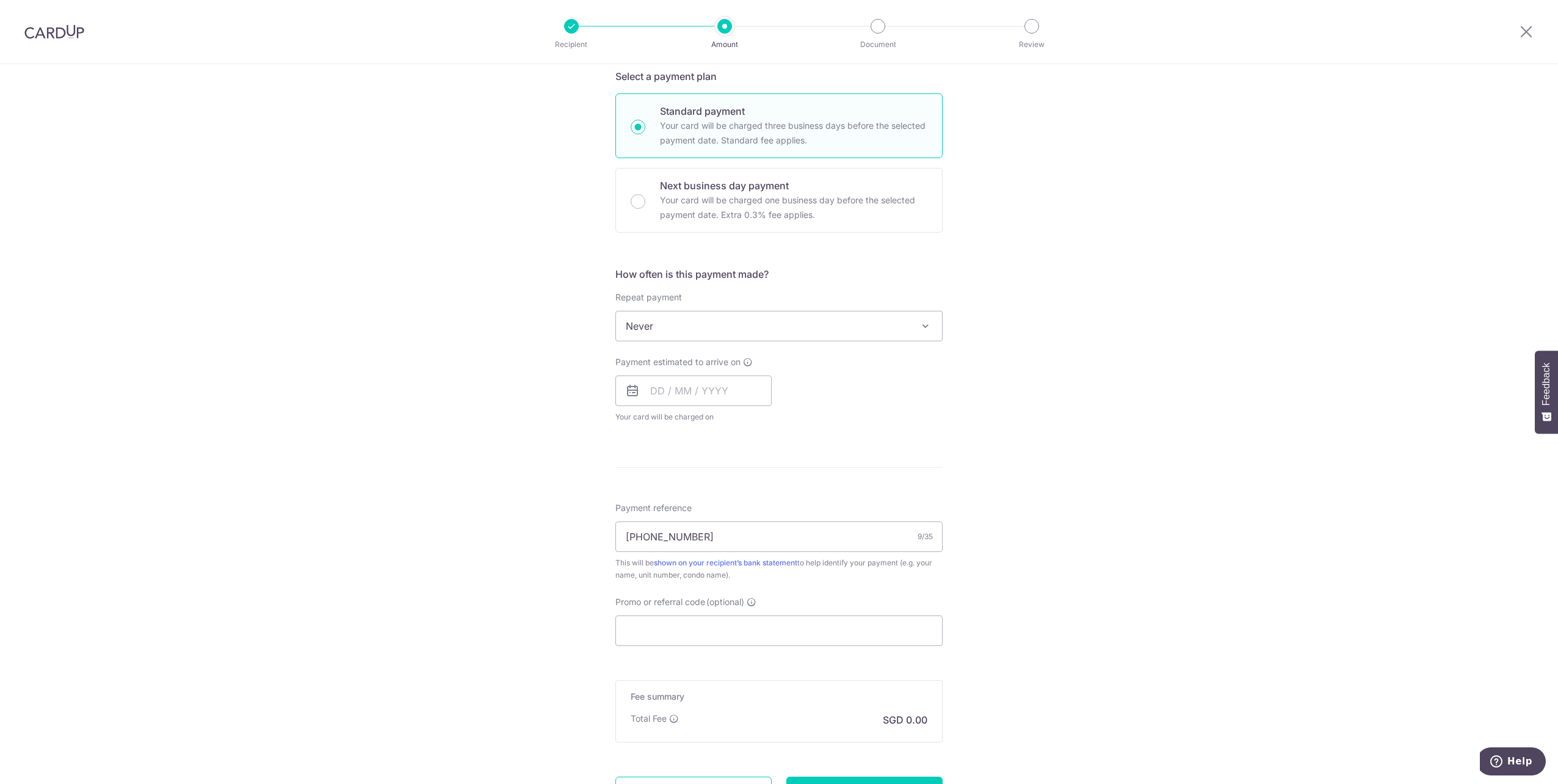
scroll to position [263, 0]
click at [764, 409] on input "text" at bounding box center [693, 398] width 156 height 30
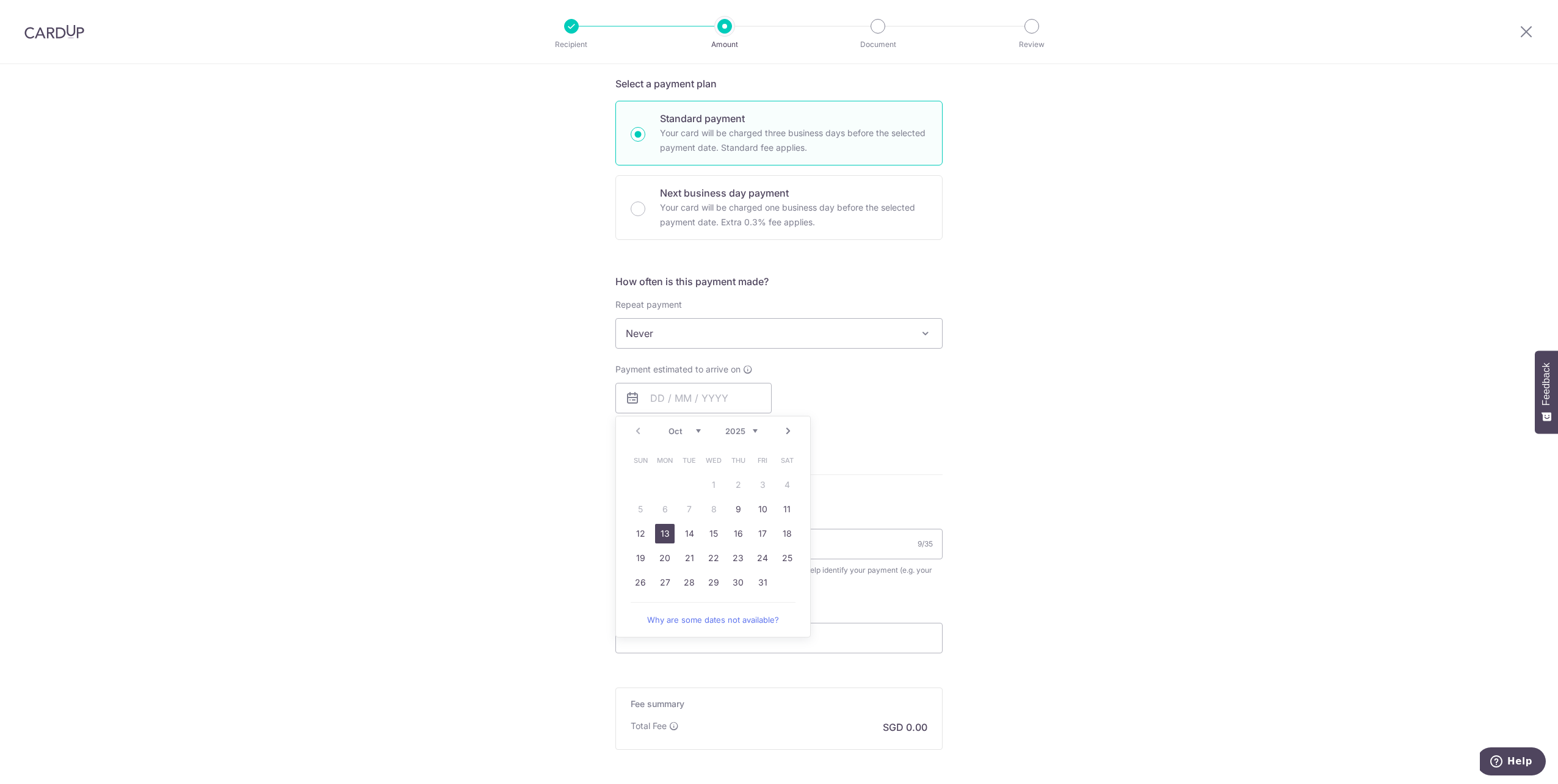
click at [666, 535] on link "13" at bounding box center [664, 533] width 20 height 20
type input "13/10/2025"
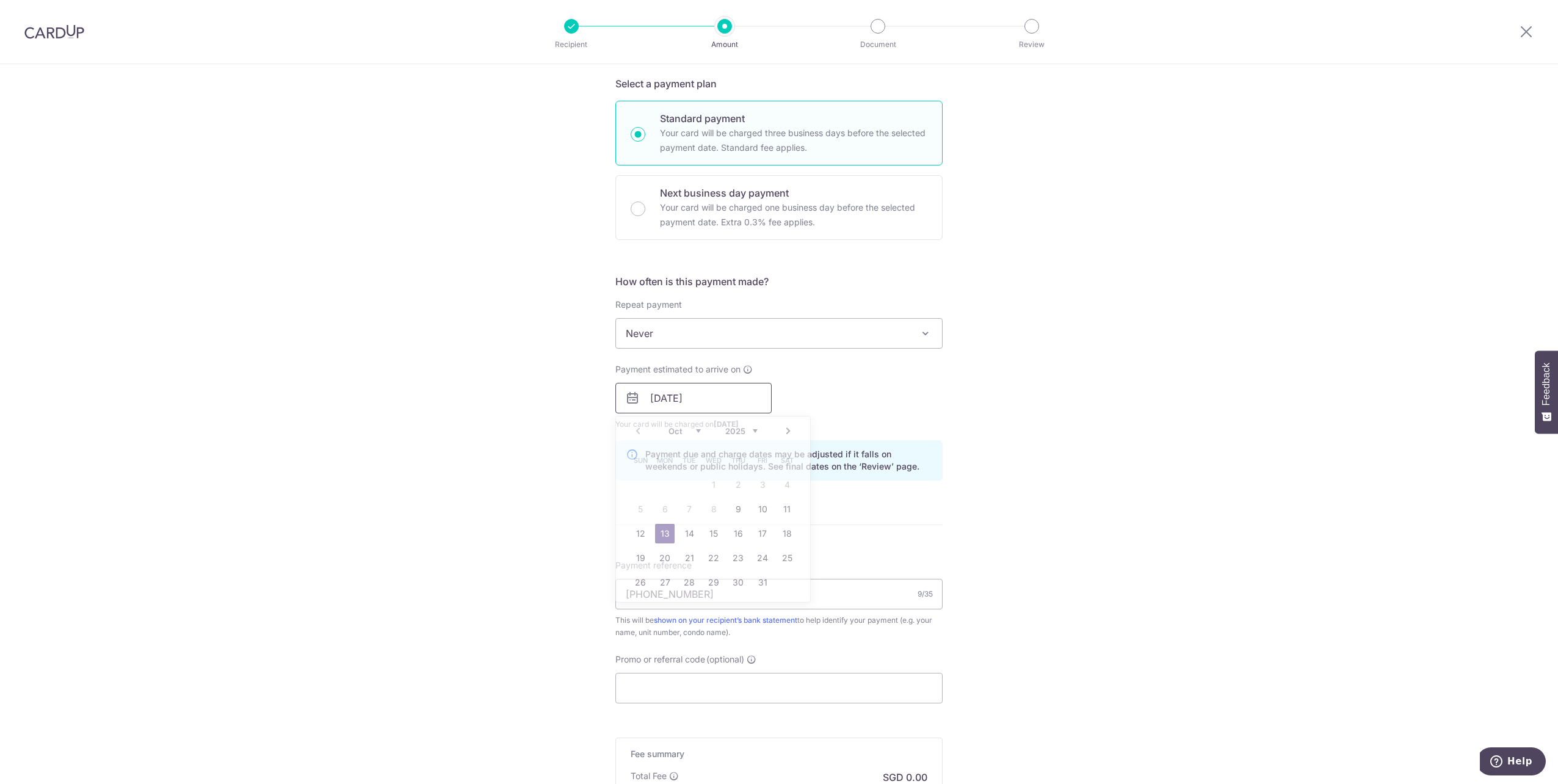
click at [729, 410] on input "13/10/2025" at bounding box center [693, 398] width 156 height 30
click at [987, 374] on div "Tell us more about your payment Enter payment amount SGD Recipient added succes…" at bounding box center [779, 378] width 1558 height 1155
click at [760, 396] on input "[DATE]" at bounding box center [693, 398] width 156 height 30
click at [1040, 416] on div "Tell us more about your payment Enter payment amount SGD Recipient added succes…" at bounding box center [779, 378] width 1558 height 1155
click at [754, 392] on input "[DATE]" at bounding box center [693, 398] width 156 height 30
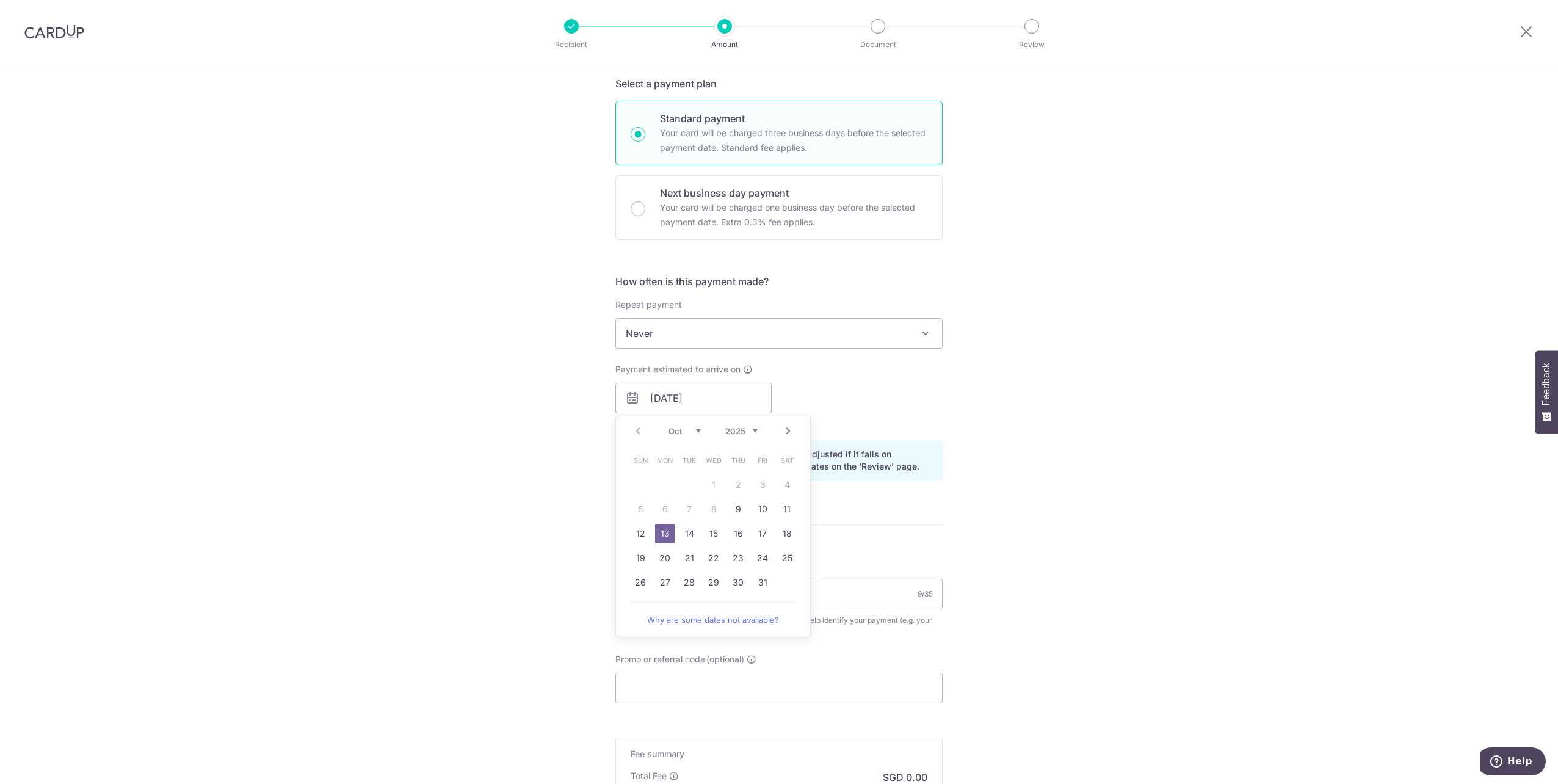
click at [925, 368] on div "Payment estimated to arrive on 13/10/2025 Prev Next Oct Nov Dec 2025 2026 2027 …" at bounding box center [779, 397] width 342 height 67
click at [748, 376] on div "Payment estimated to arrive on 13/10/2025 Prev Next Oct Nov Dec 2025 2026 2027 …" at bounding box center [693, 397] width 156 height 67
click at [898, 328] on span "Never" at bounding box center [779, 333] width 326 height 29
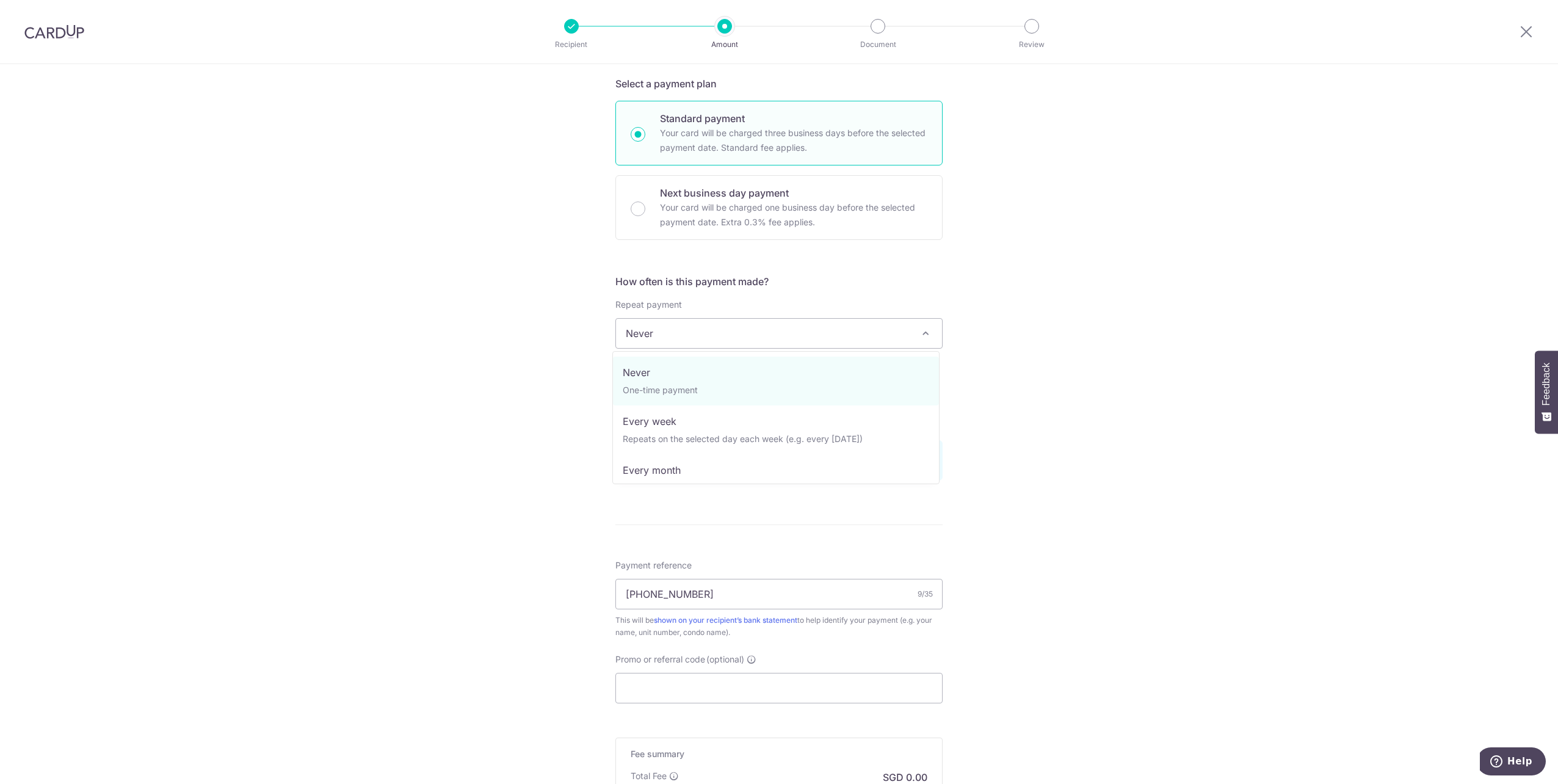
click at [1080, 365] on div "Tell us more about your payment Enter payment amount SGD Recipient added succes…" at bounding box center [779, 378] width 1558 height 1155
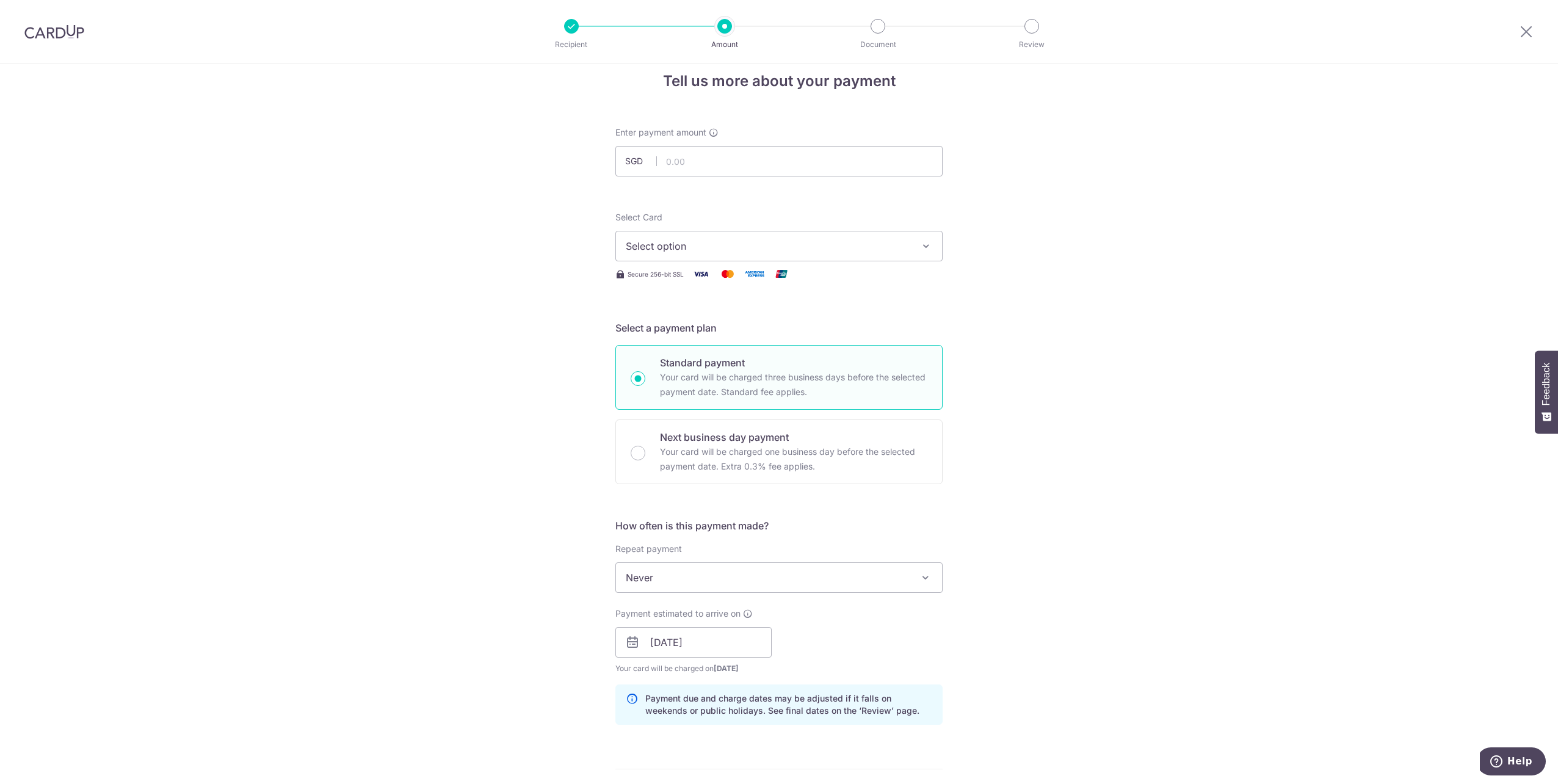
scroll to position [0, 0]
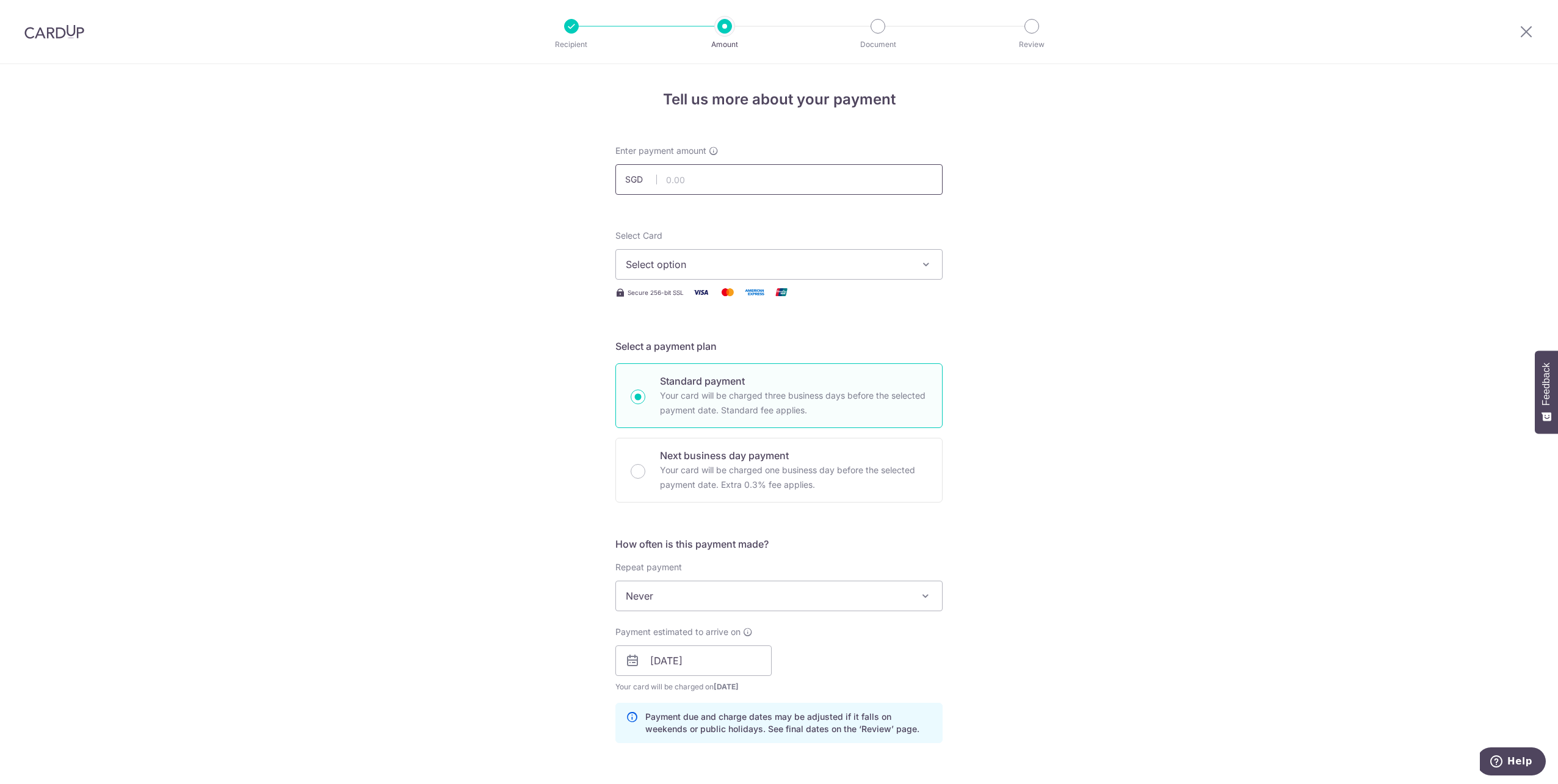
click at [799, 180] on input "text" at bounding box center [779, 179] width 328 height 30
type input "1,128.15"
click at [1338, 60] on header "Recipient Amount Document Review" at bounding box center [779, 32] width 1558 height 64
click at [881, 275] on button "Select option" at bounding box center [779, 264] width 328 height 30
click at [851, 347] on span "**** 3586" at bounding box center [779, 351] width 306 height 15
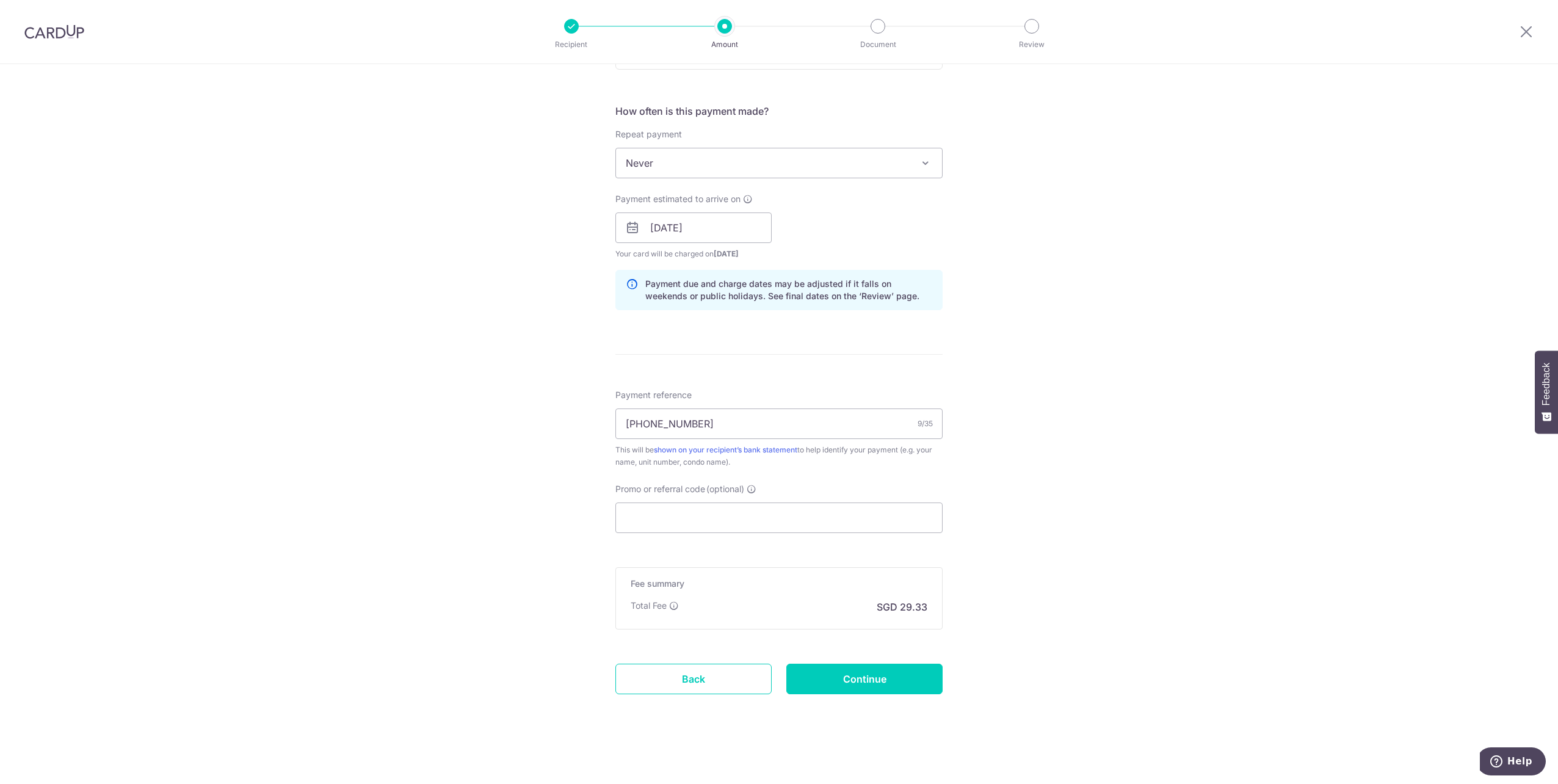
scroll to position [435, 0]
click at [895, 670] on input "Continue" at bounding box center [865, 676] width 156 height 30
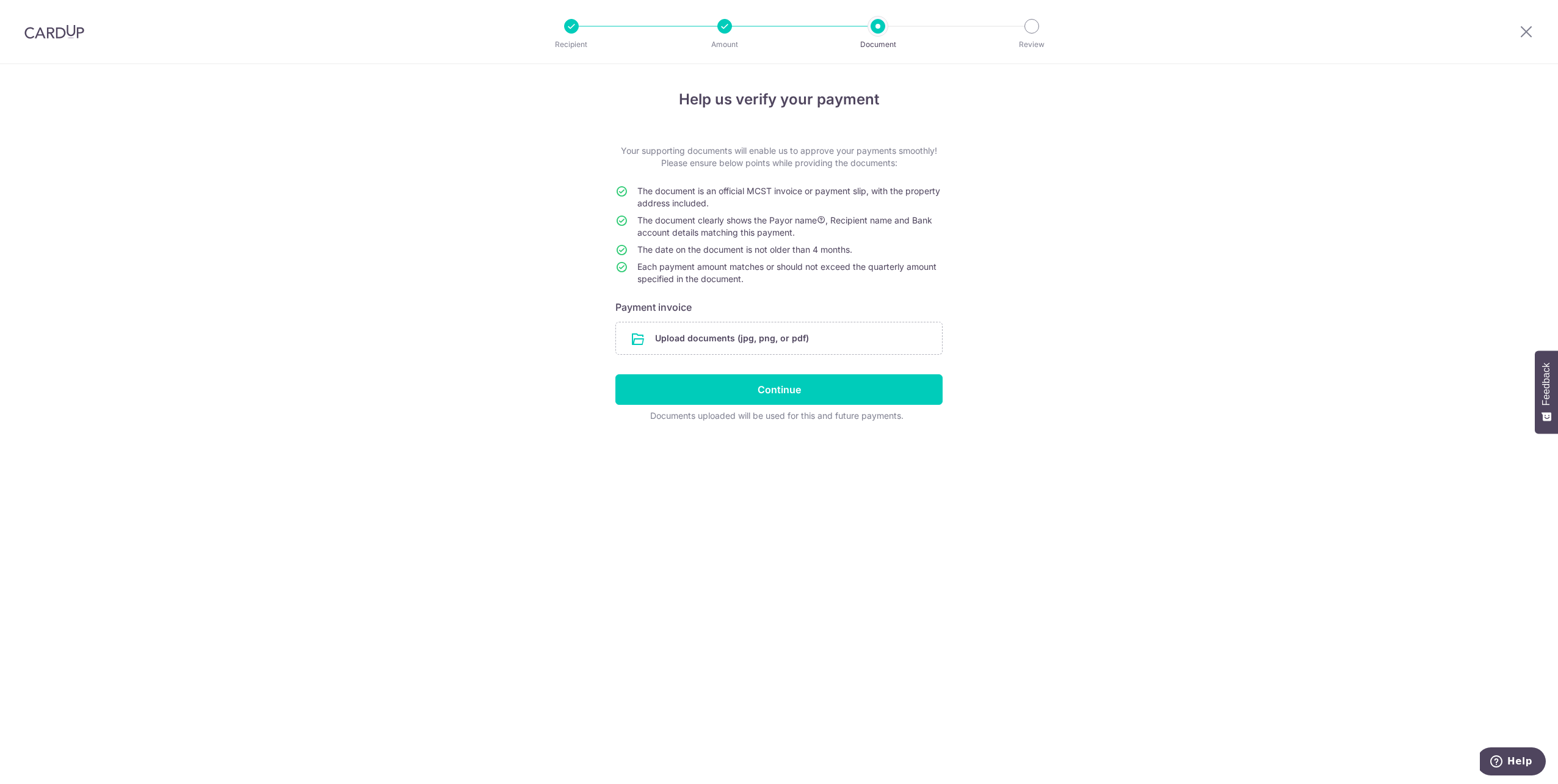
click at [789, 337] on input "file" at bounding box center [779, 338] width 326 height 32
drag, startPoint x: 789, startPoint y: 337, endPoint x: 181, endPoint y: 52, distance: 671.5
click at [181, 52] on header "Recipient Amount Document Review" at bounding box center [779, 32] width 1558 height 64
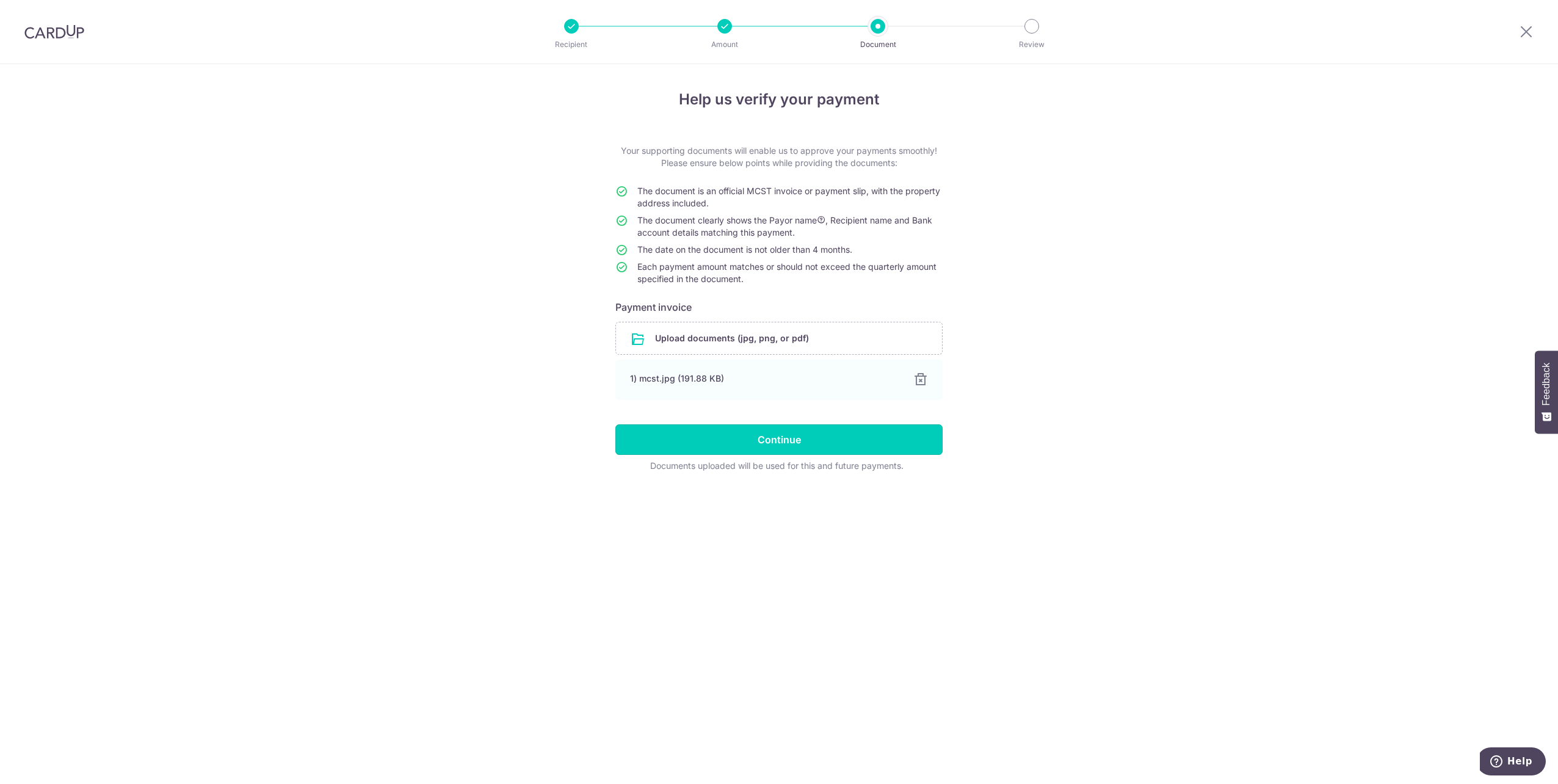
click at [798, 446] on input "Continue" at bounding box center [779, 439] width 328 height 30
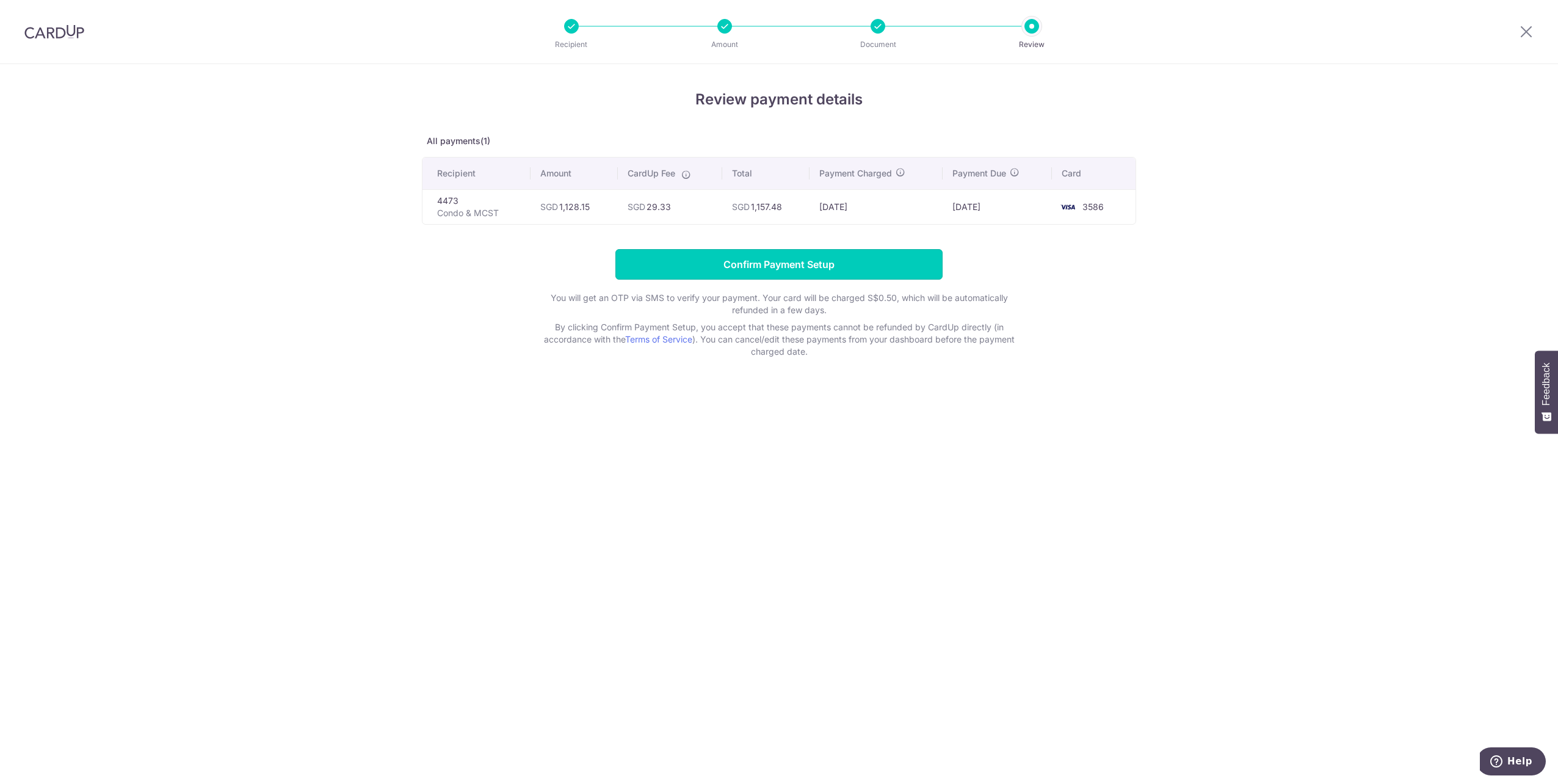
click at [793, 263] on input "Confirm Payment Setup" at bounding box center [779, 264] width 328 height 30
